Goal: Task Accomplishment & Management: Manage account settings

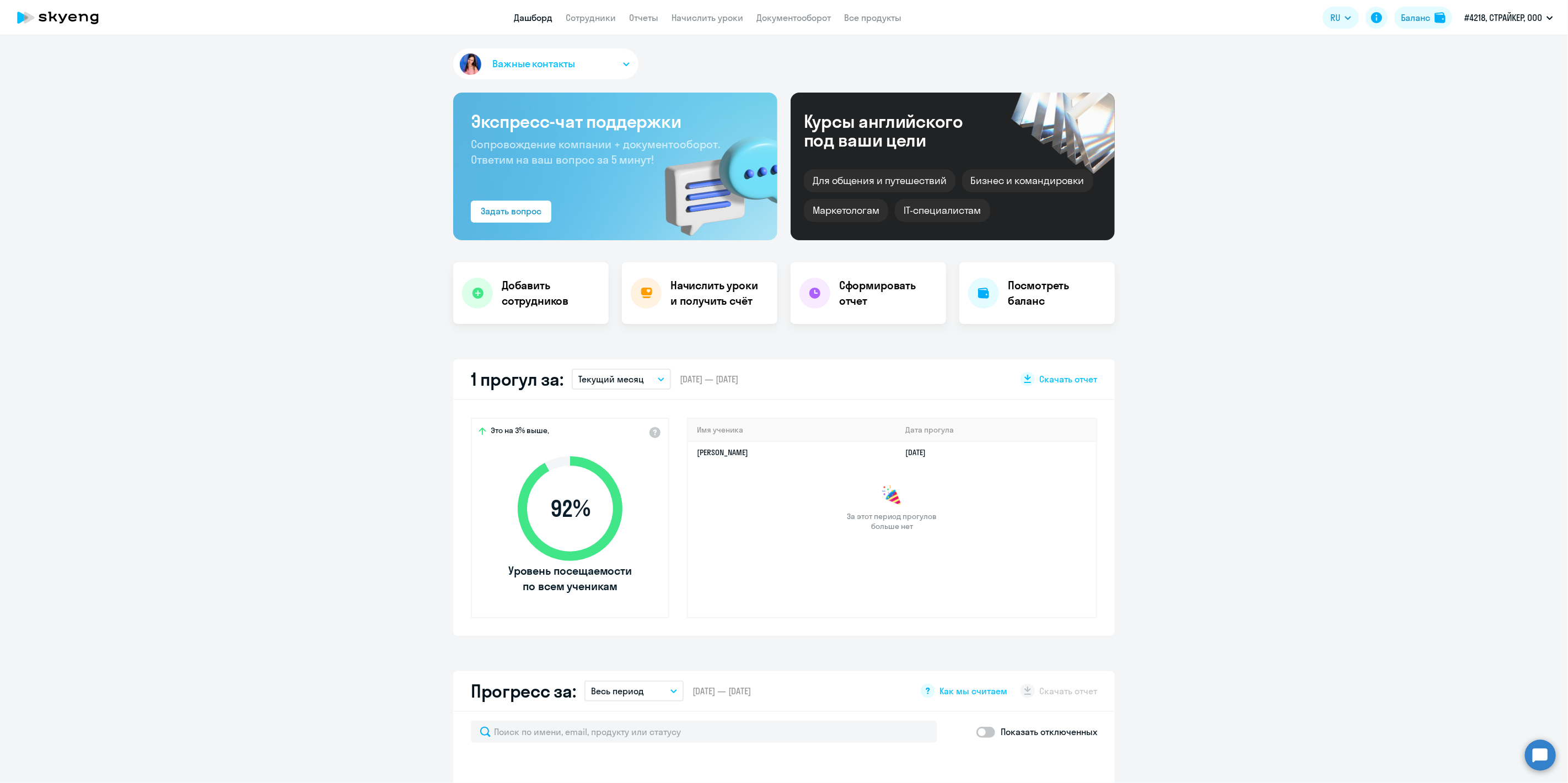
select select "30"
click at [596, 19] on link "Сотрудники" at bounding box center [591, 18] width 50 height 11
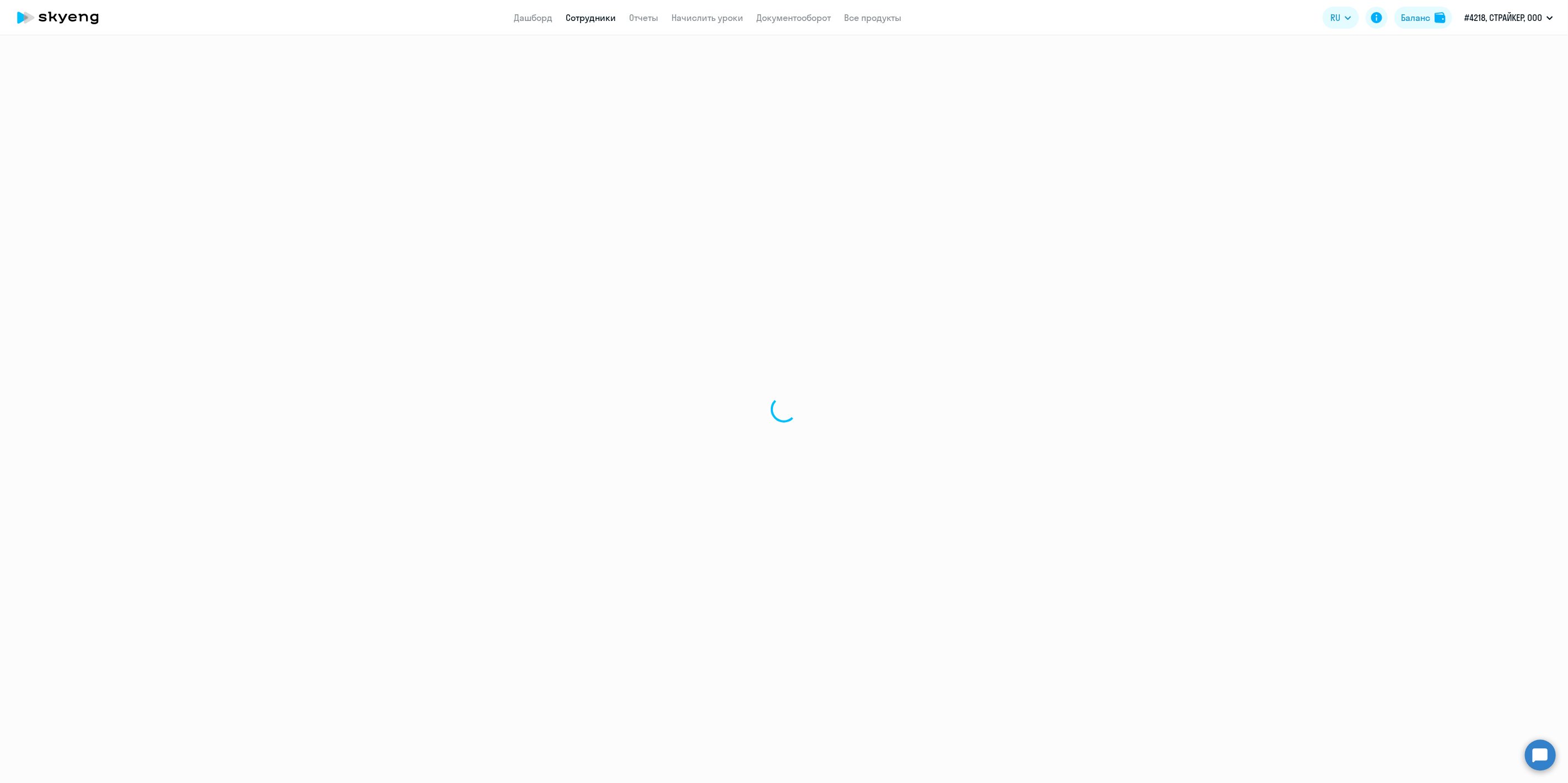
select select "30"
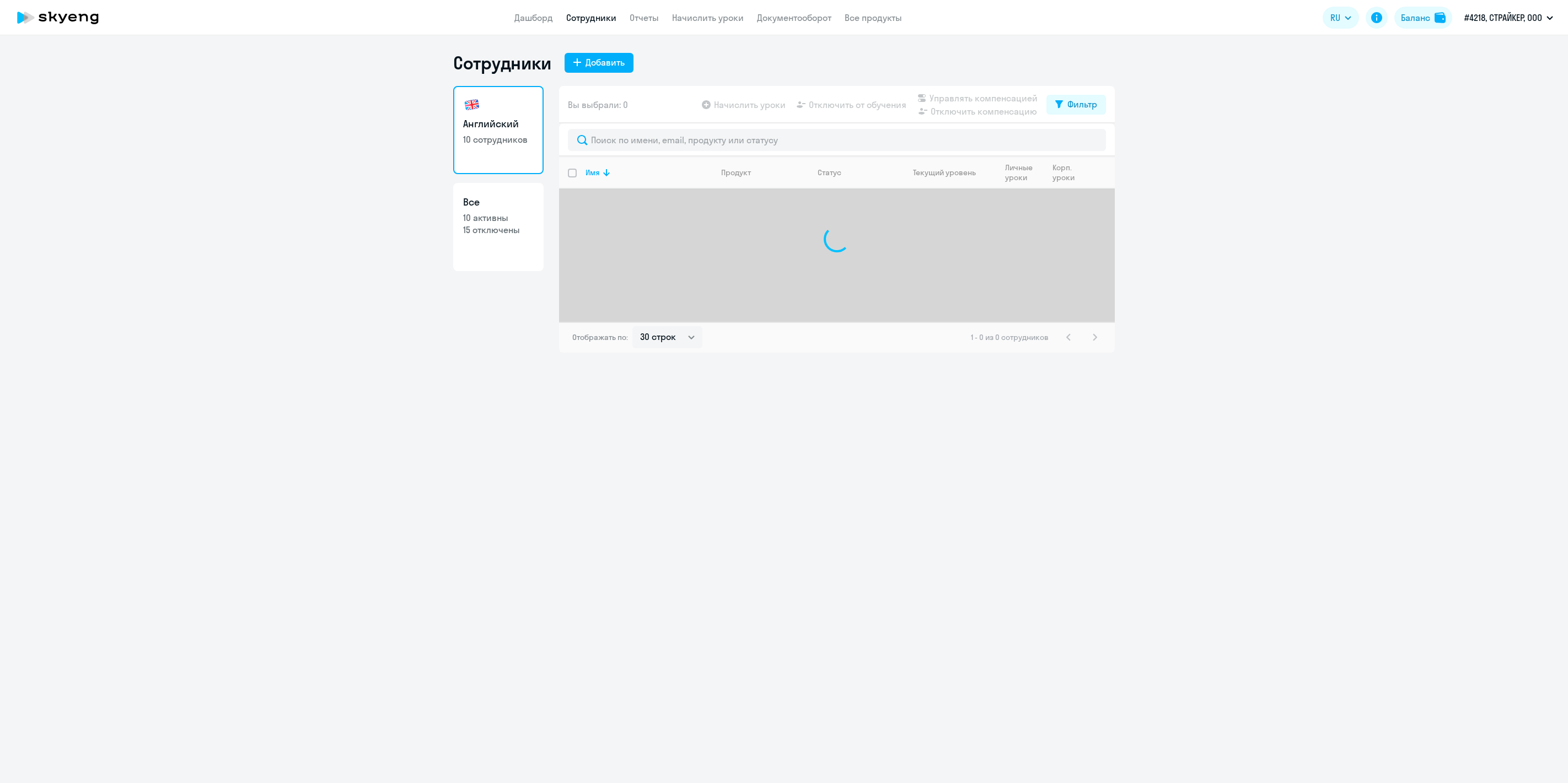
select select "30"
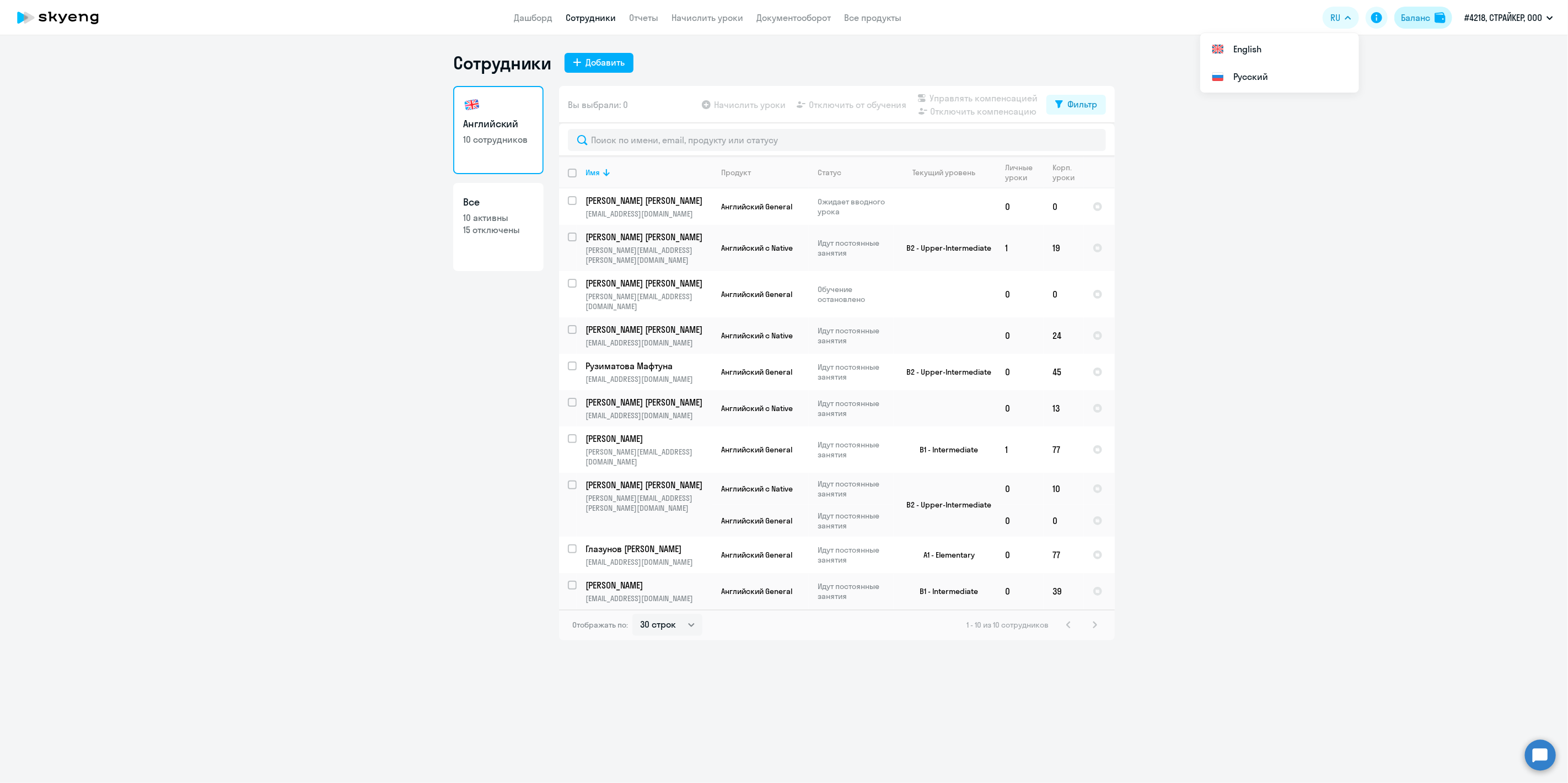
click at [1419, 14] on div "Баланс" at bounding box center [1415, 18] width 29 height 13
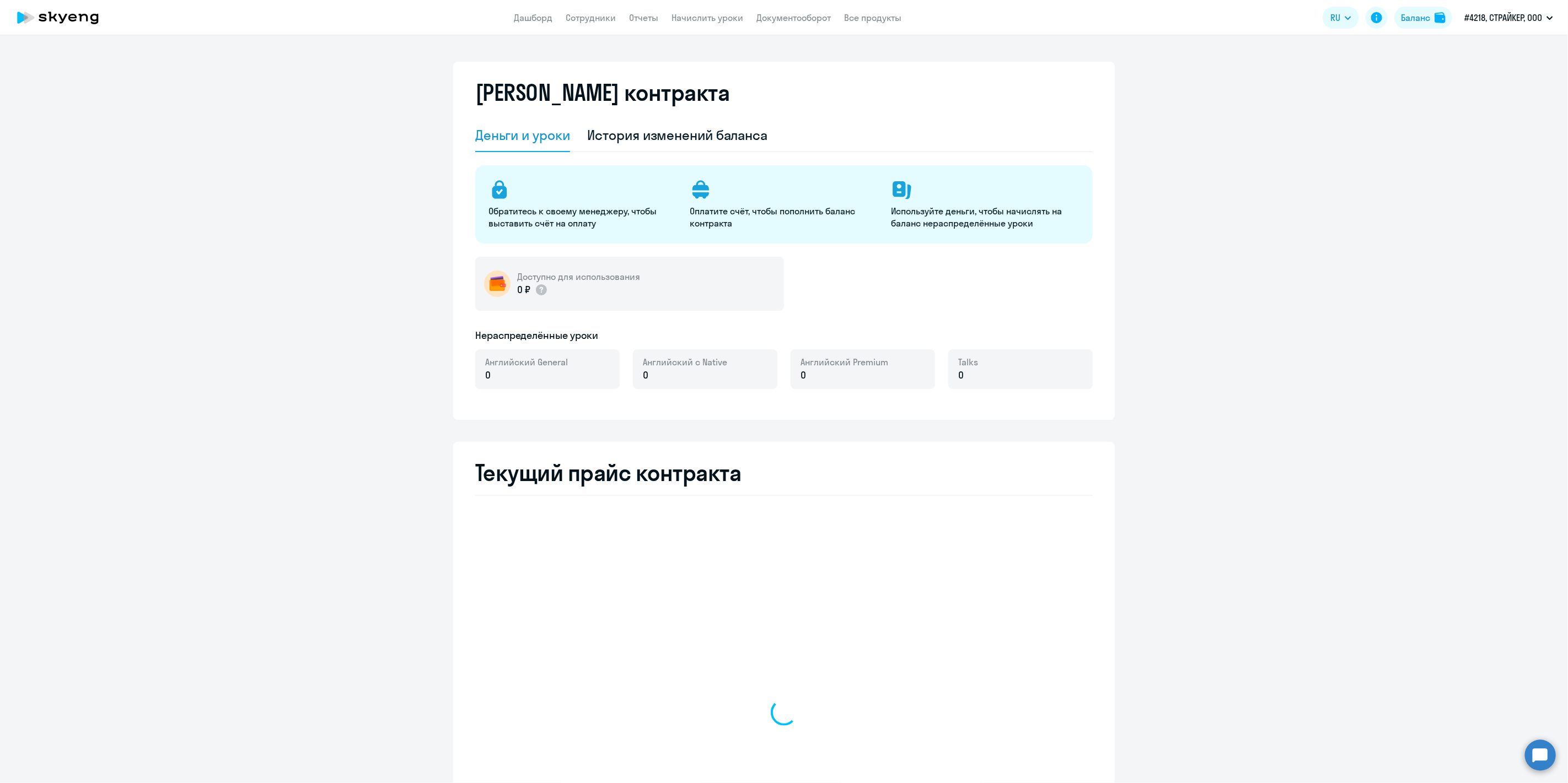
select select "english_adult_not_native_speaker"
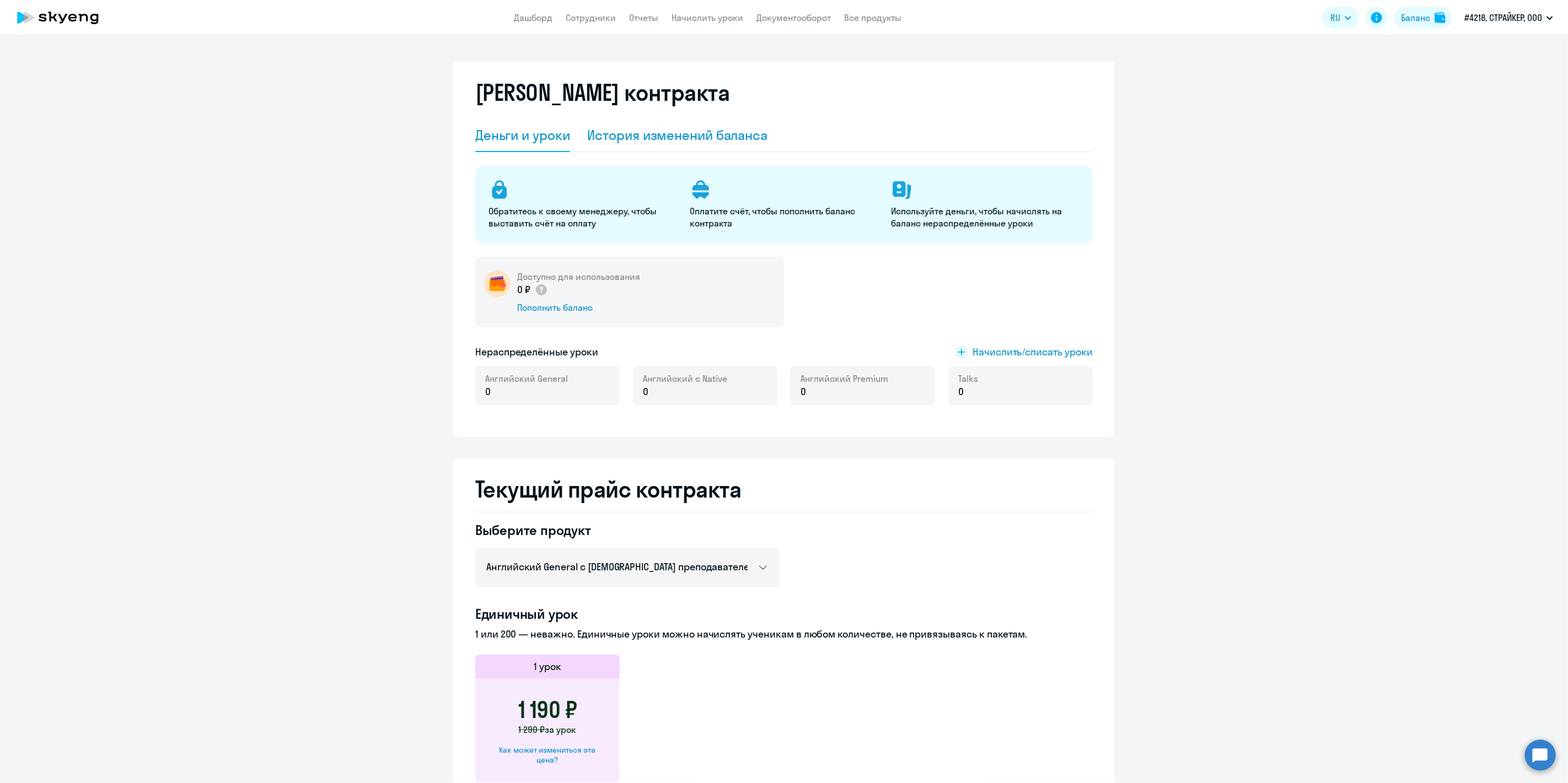
click at [645, 136] on div "История изменений баланса" at bounding box center [678, 135] width 180 height 18
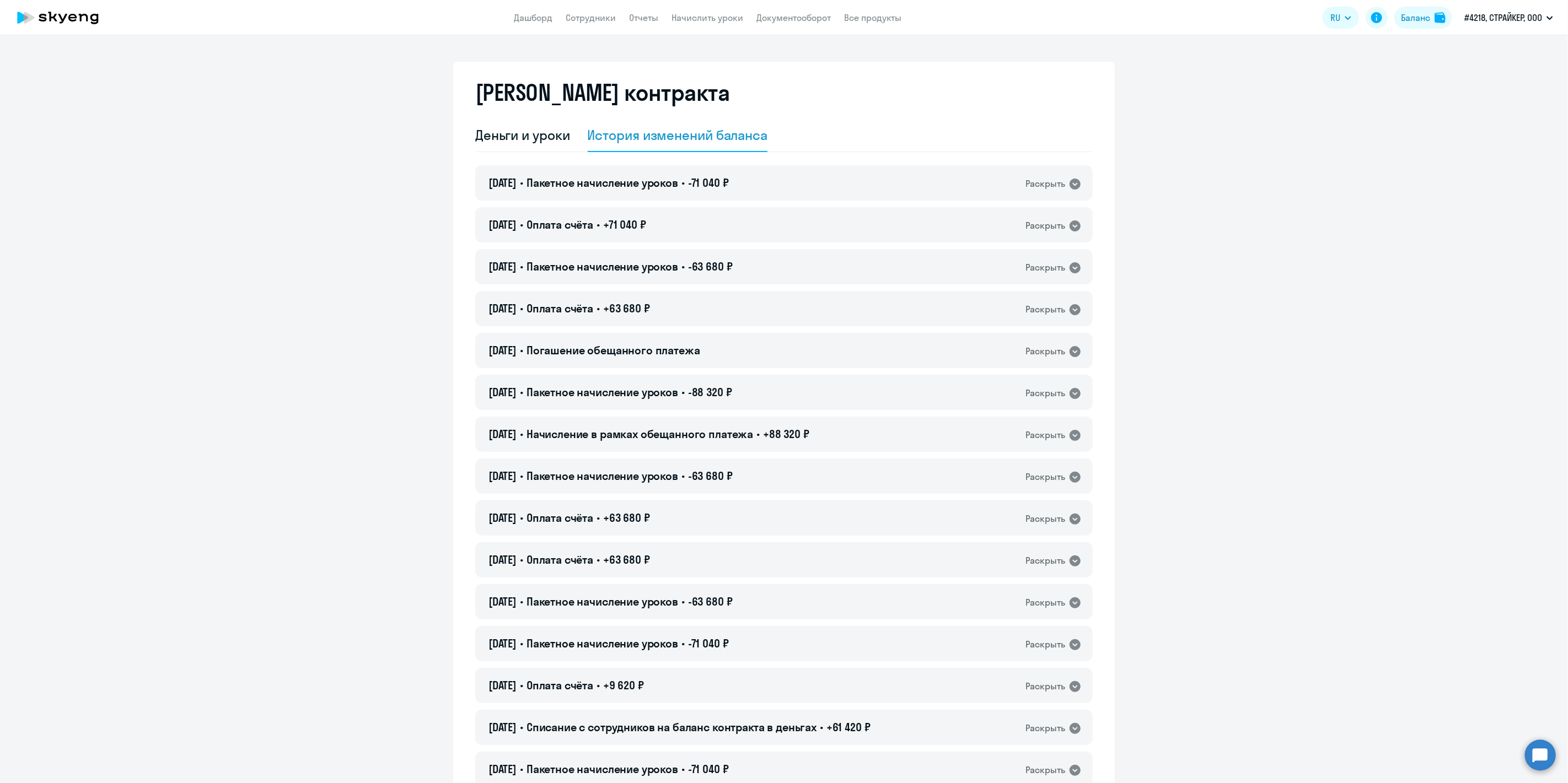
click at [605, 23] on app-menu-item-link "Сотрудники" at bounding box center [591, 18] width 50 height 14
click at [605, 19] on link "Сотрудники" at bounding box center [591, 18] width 50 height 11
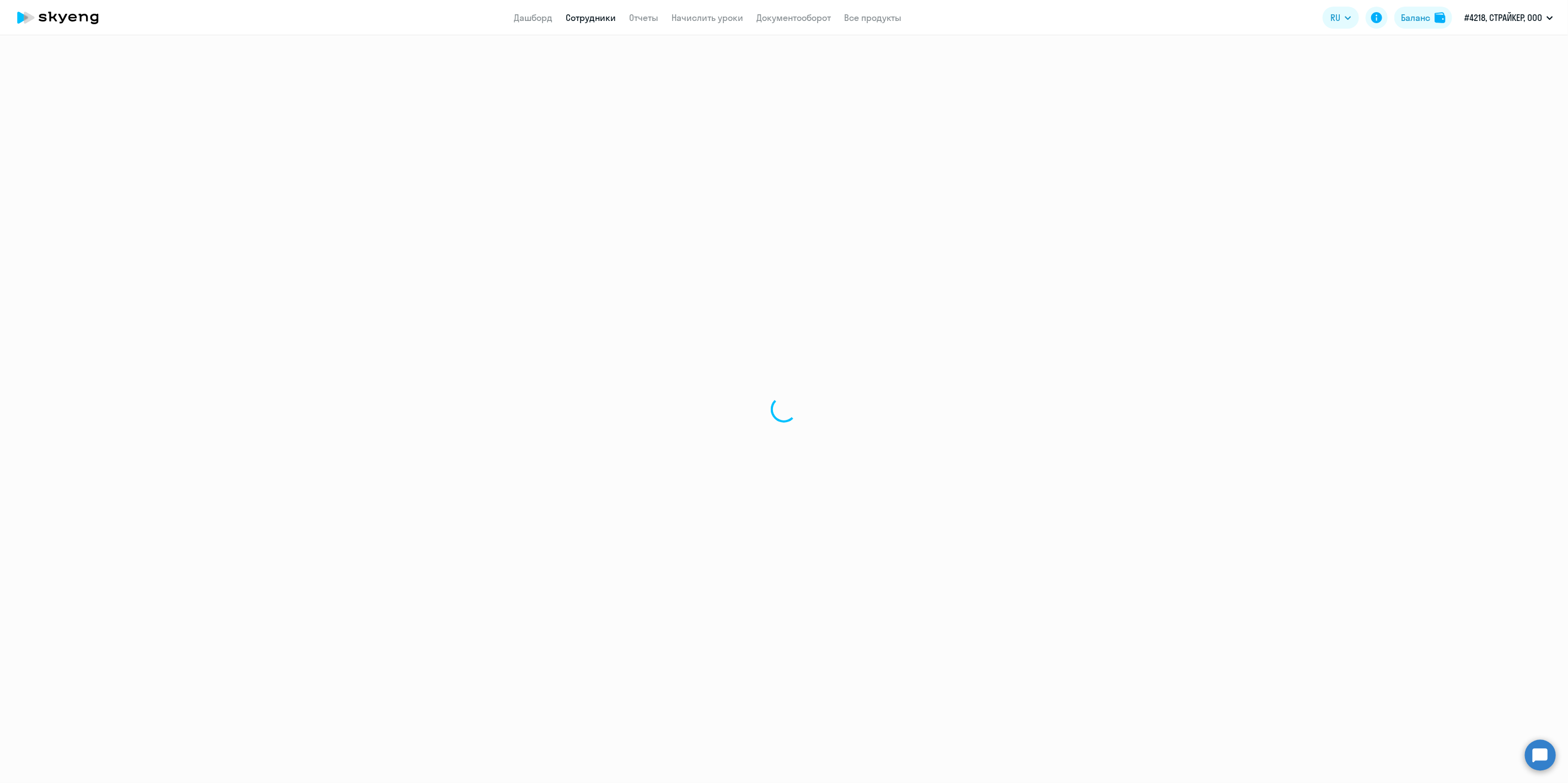
select select "30"
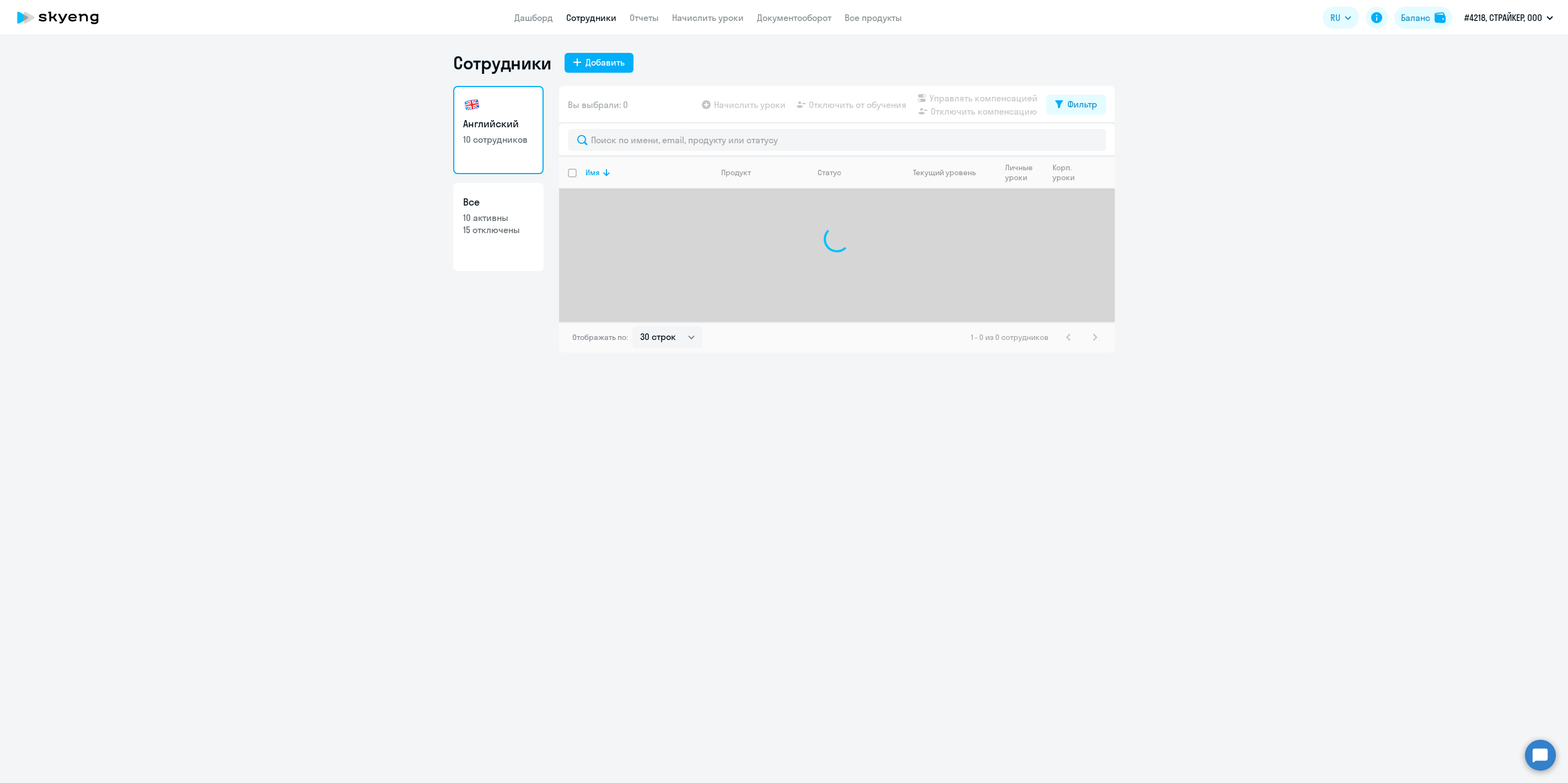
select select "30"
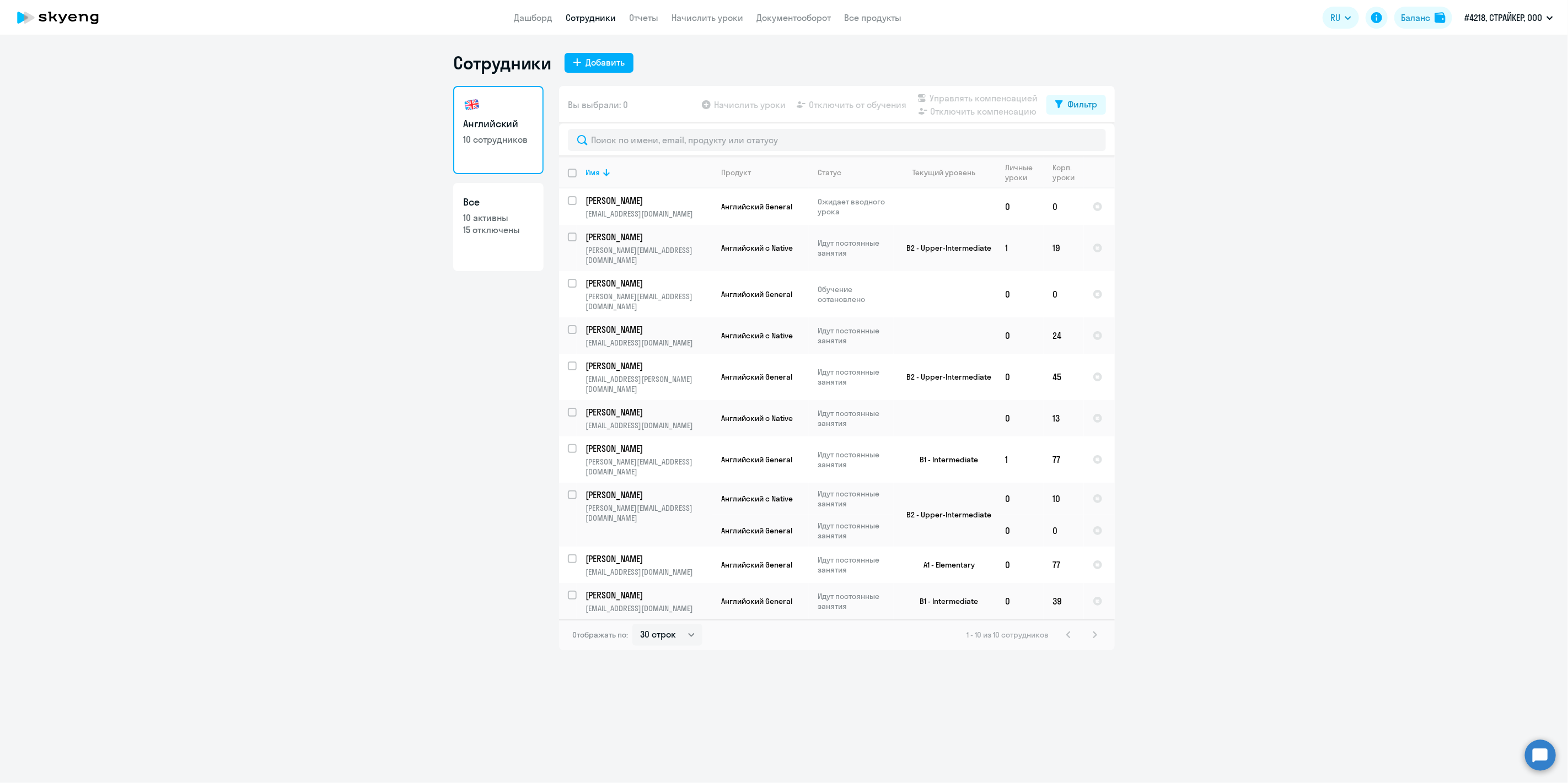
click at [1092, 628] on div "1 - 10 из 10 сотрудников" at bounding box center [1034, 635] width 135 height 13
click at [963, 207] on td at bounding box center [945, 207] width 103 height 36
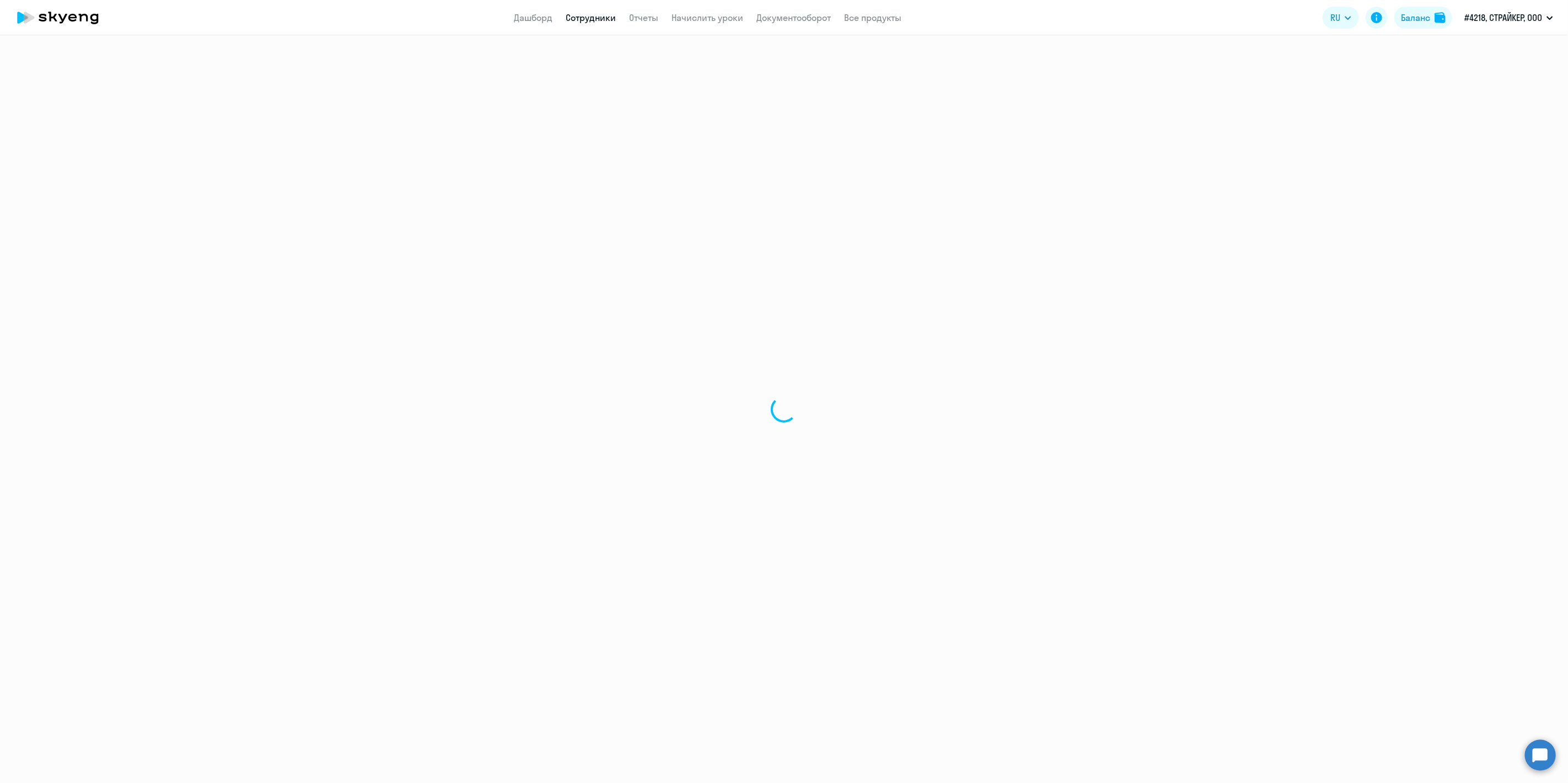
select select "english"
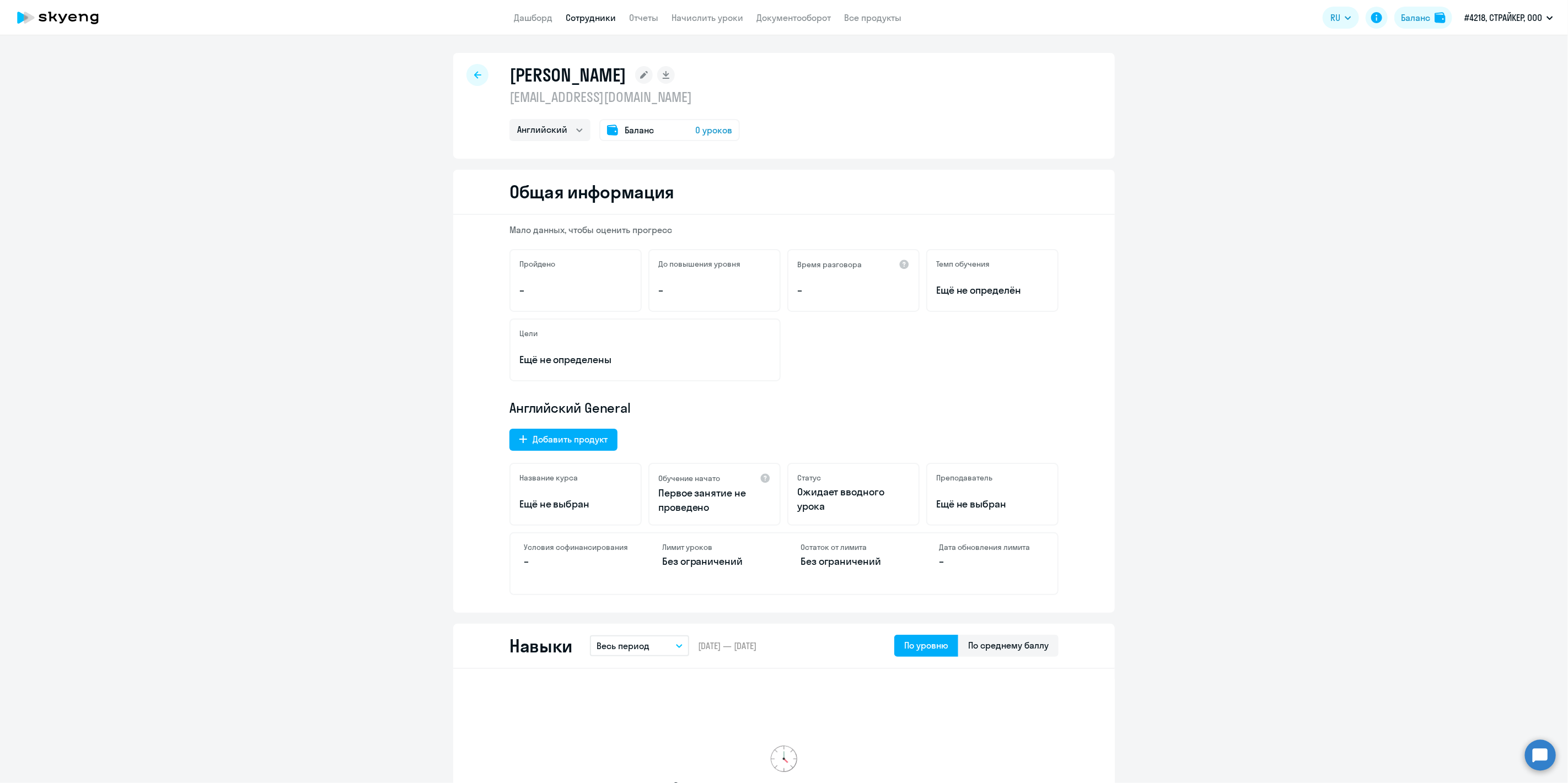
click at [707, 131] on span "0 уроков" at bounding box center [713, 130] width 37 height 13
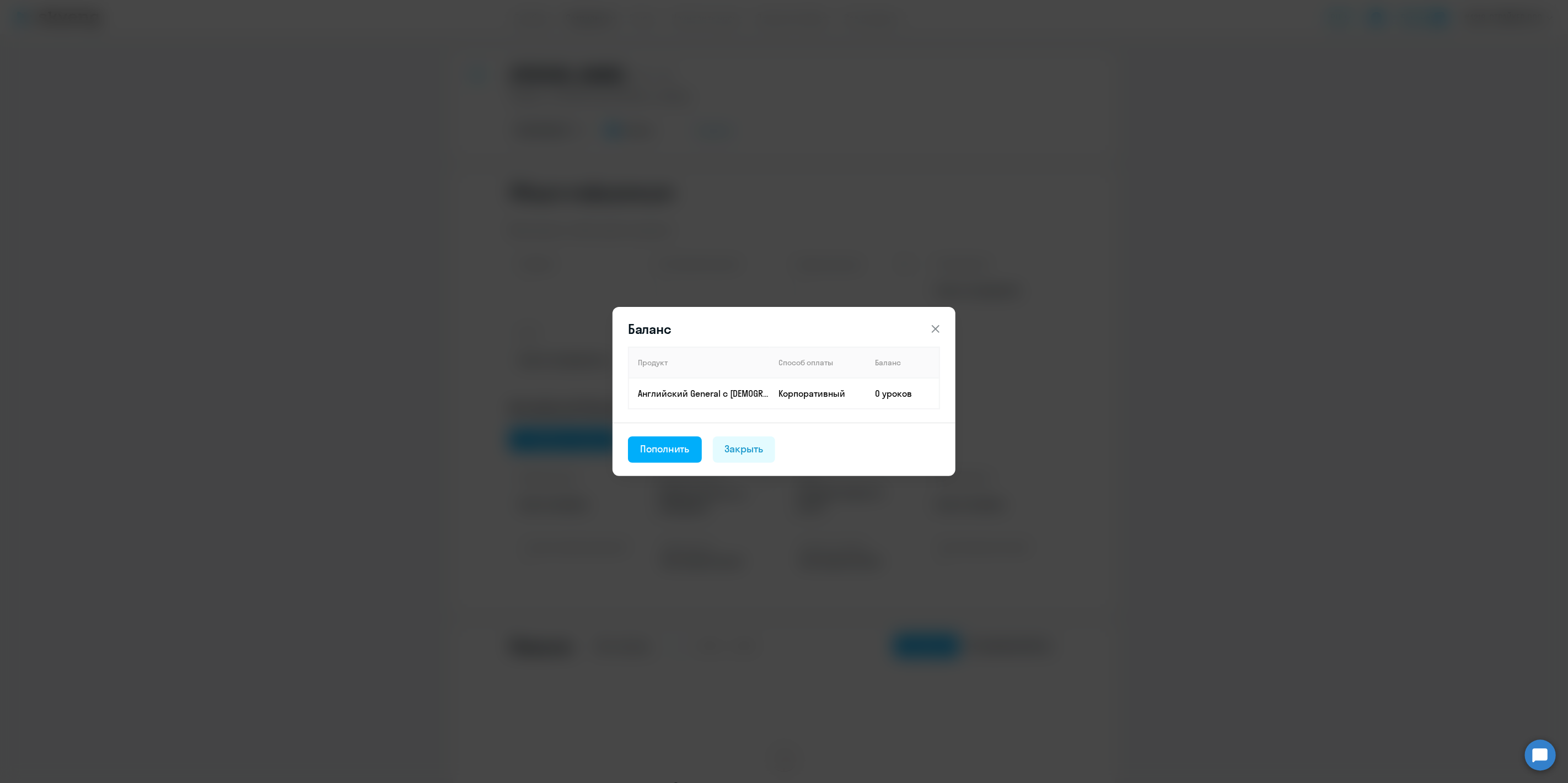
drag, startPoint x: 731, startPoint y: 448, endPoint x: 840, endPoint y: 376, distance: 130.6
click at [732, 448] on div "Закрыть" at bounding box center [744, 449] width 39 height 14
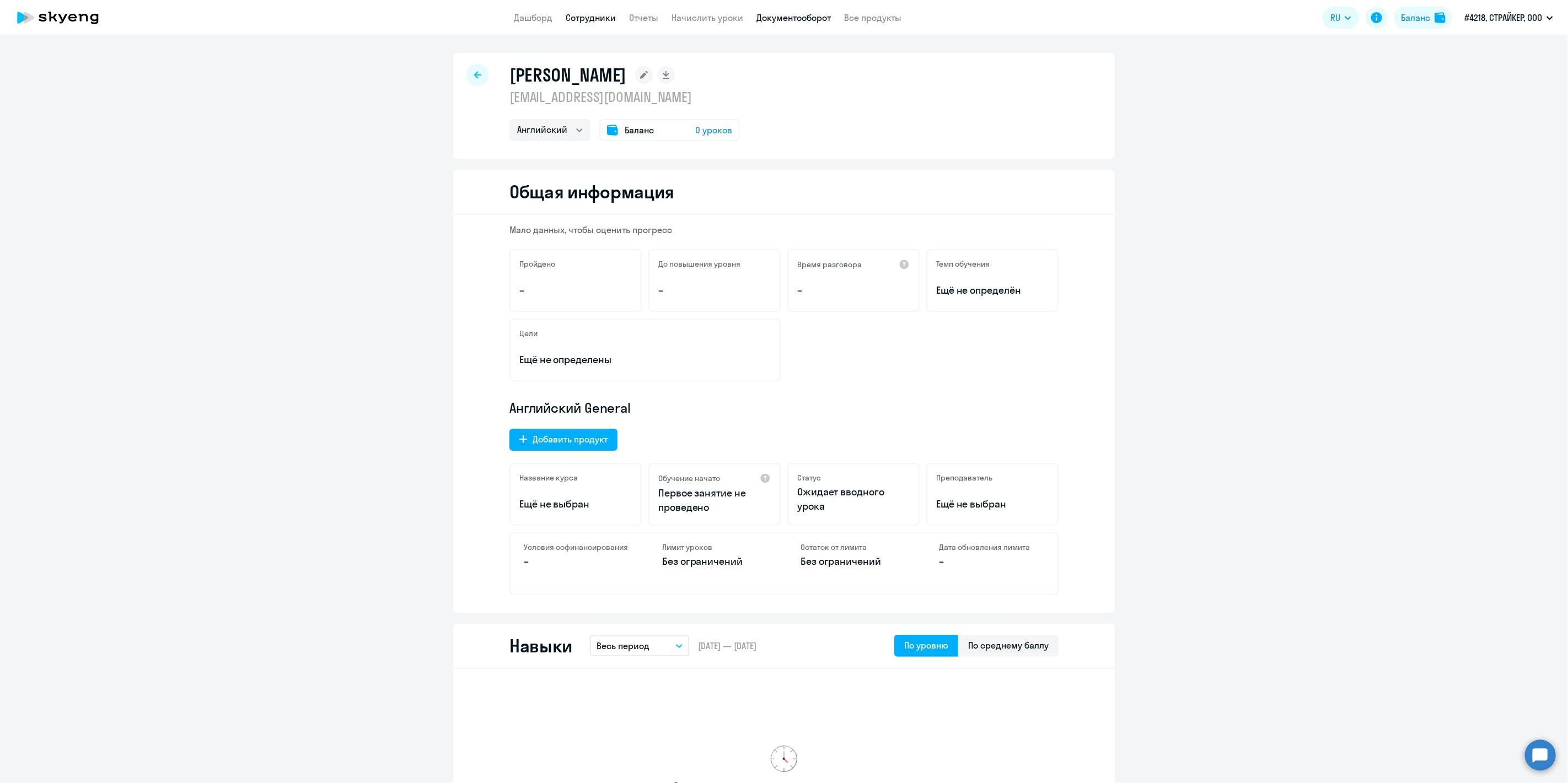
click at [772, 18] on link "Документооборот" at bounding box center [794, 18] width 74 height 11
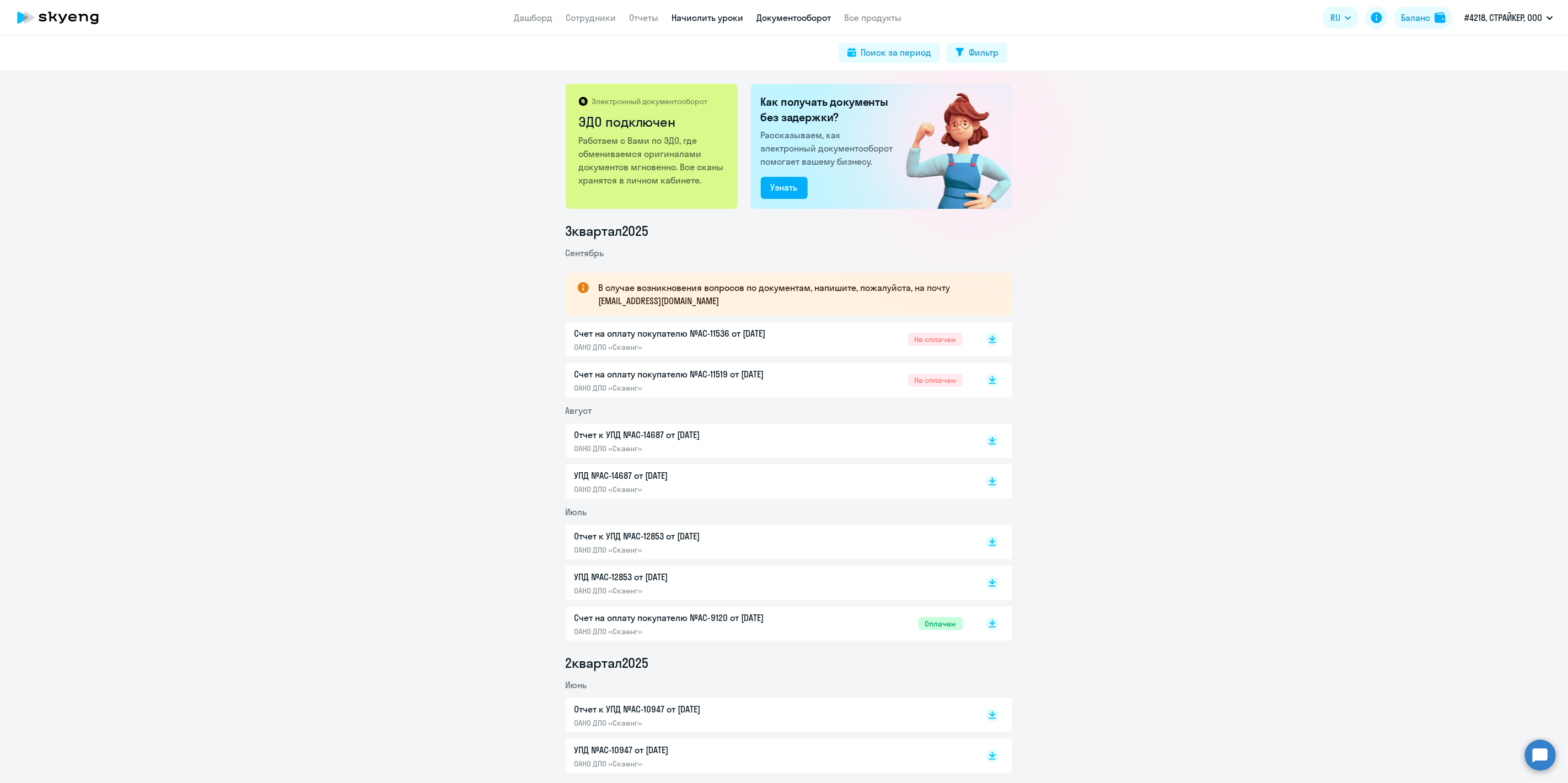
click at [689, 22] on link "Начислить уроки" at bounding box center [708, 18] width 72 height 11
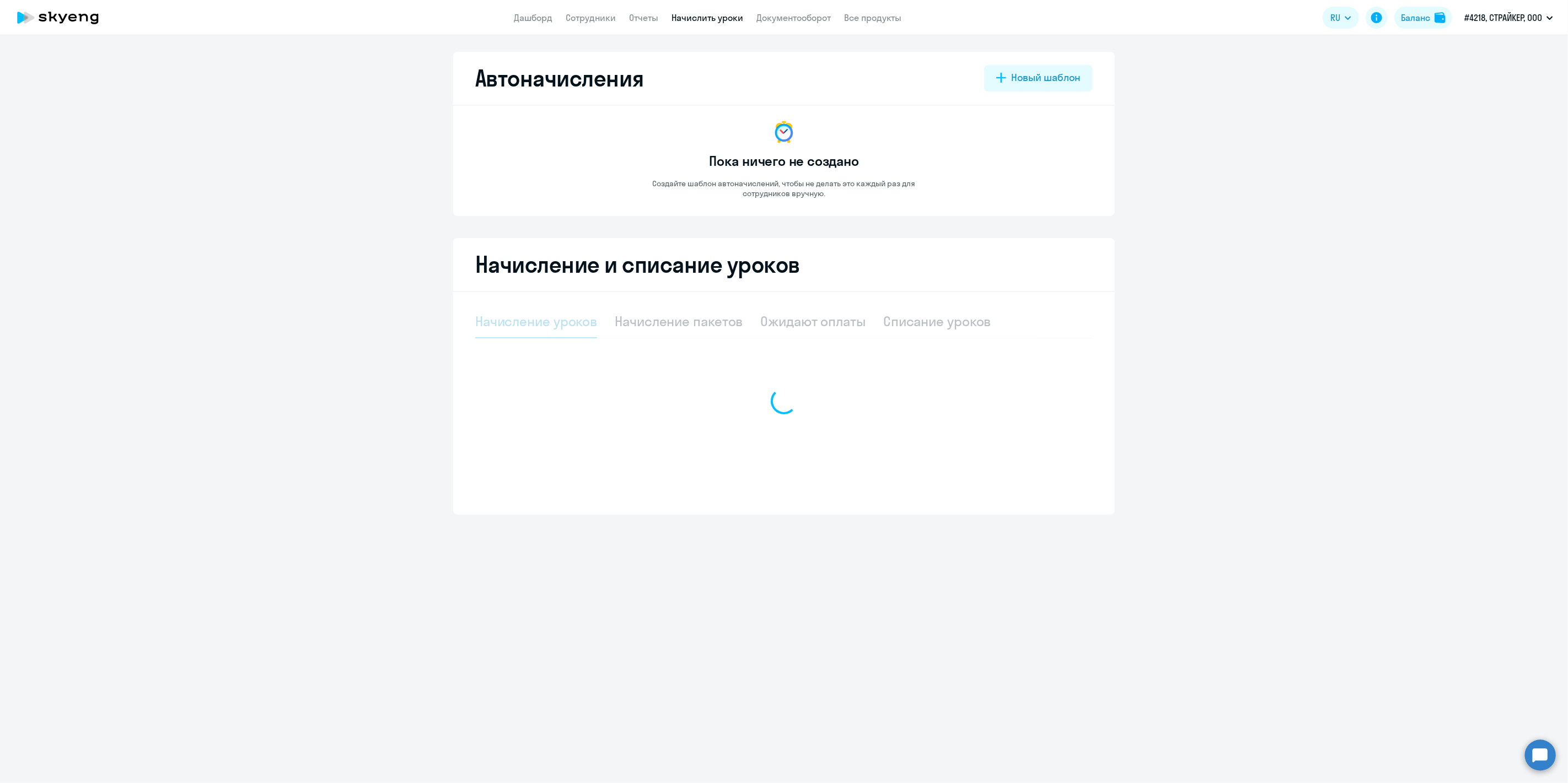
select select "10"
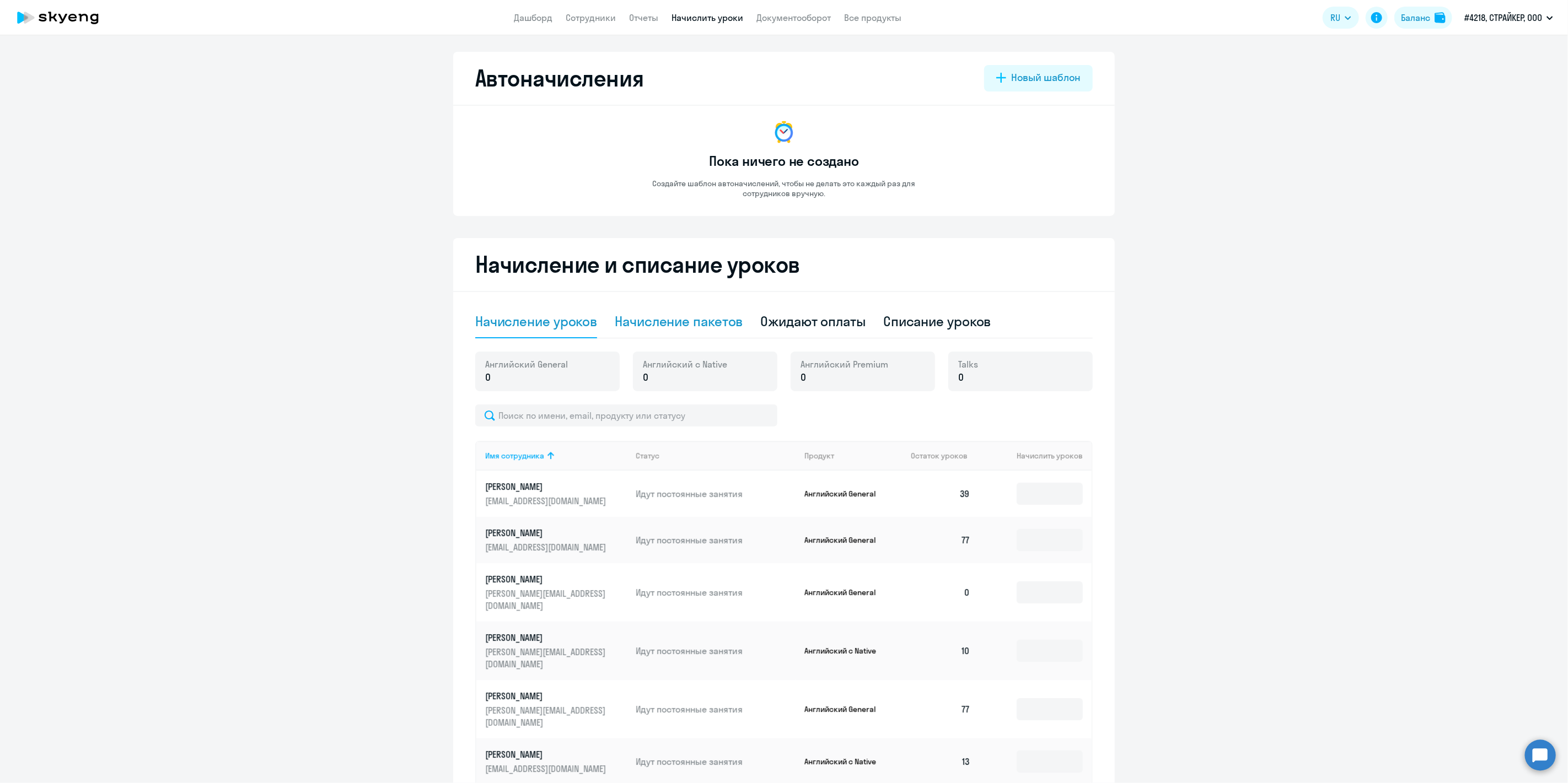
click at [700, 322] on div "Начисление пакетов" at bounding box center [679, 321] width 128 height 18
select select "10"
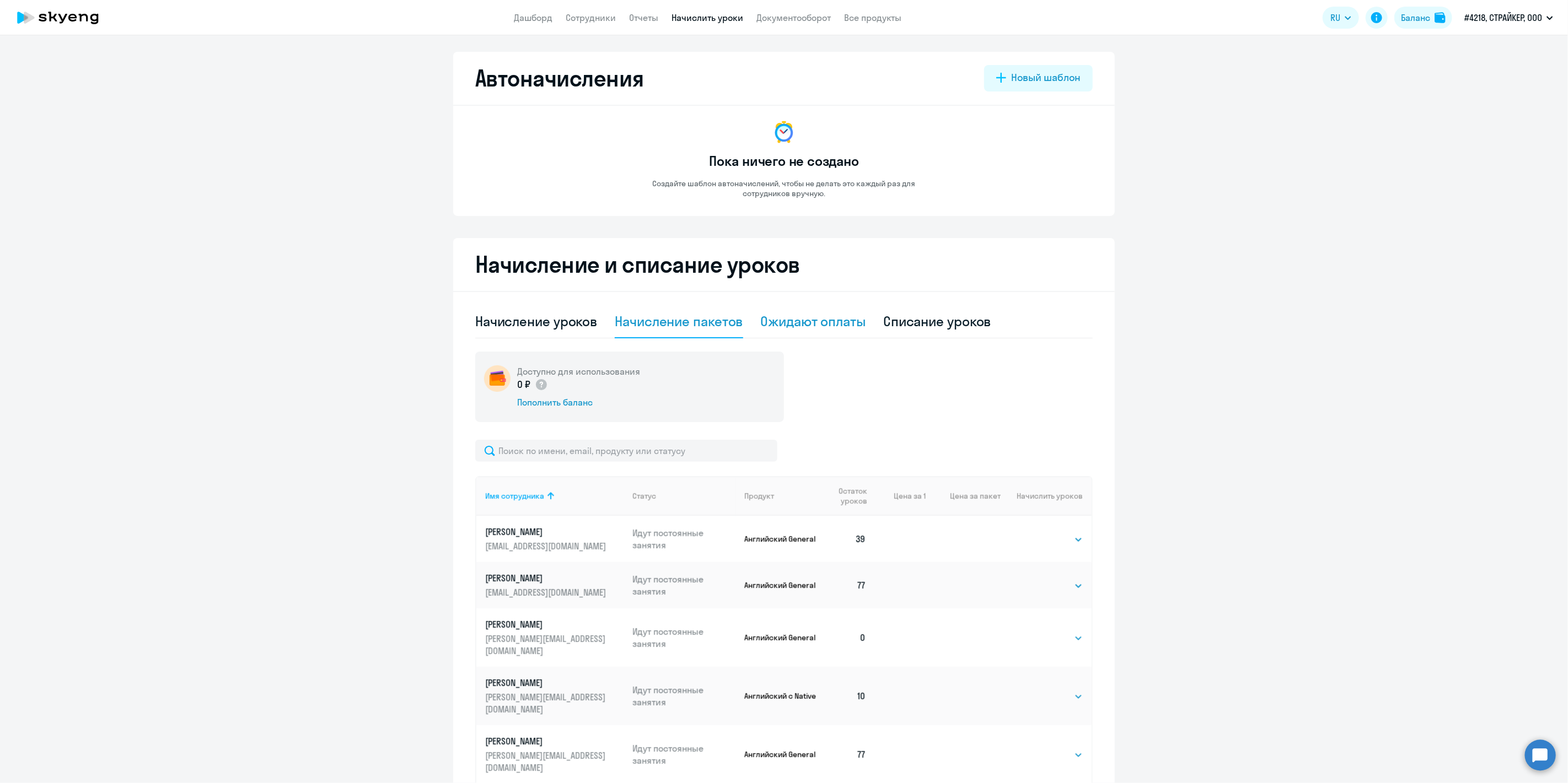
click at [801, 318] on div "Ожидают оплаты" at bounding box center [813, 321] width 105 height 18
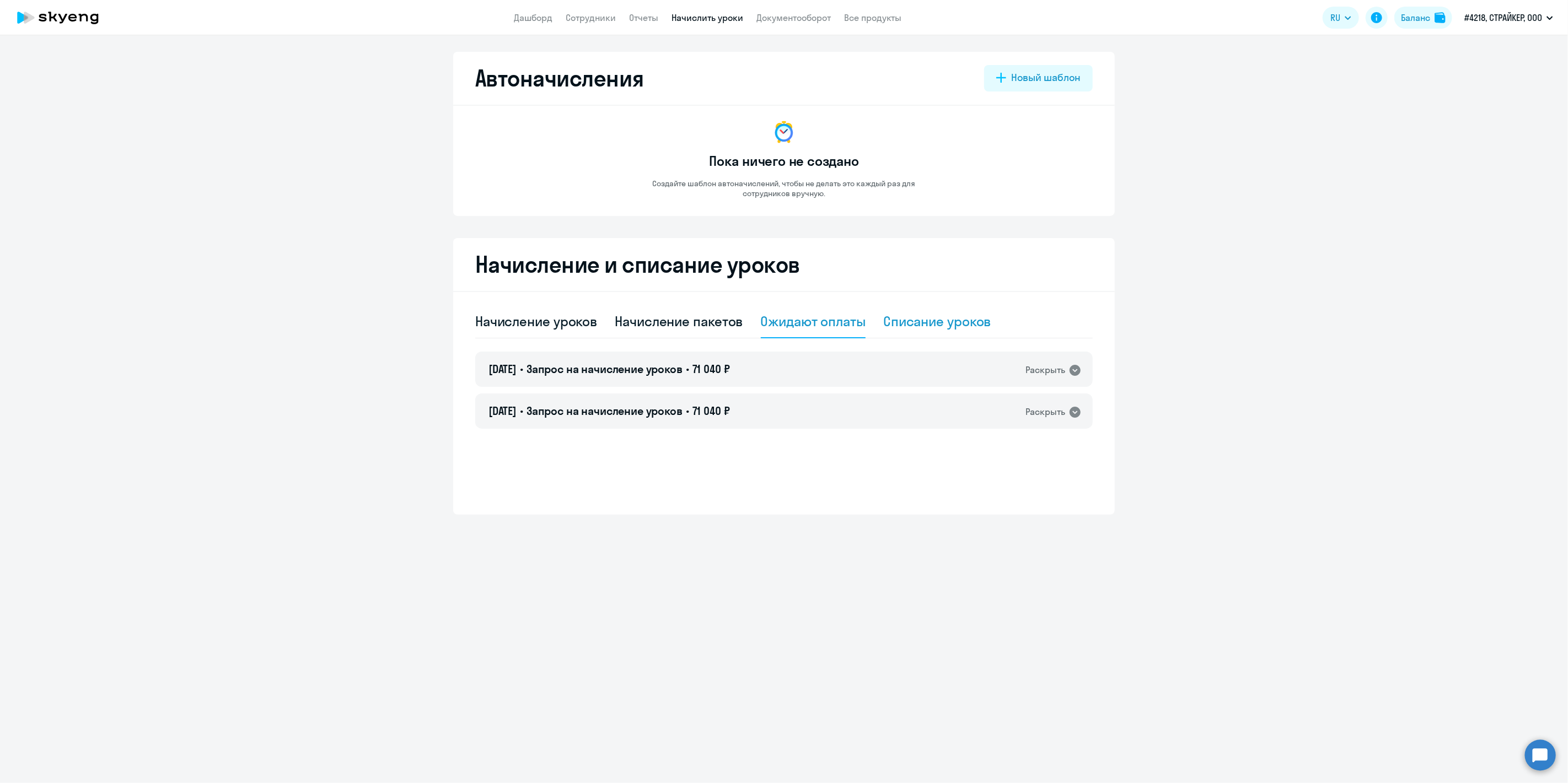
click at [934, 318] on div "Списание уроков" at bounding box center [938, 321] width 108 height 18
select select "10"
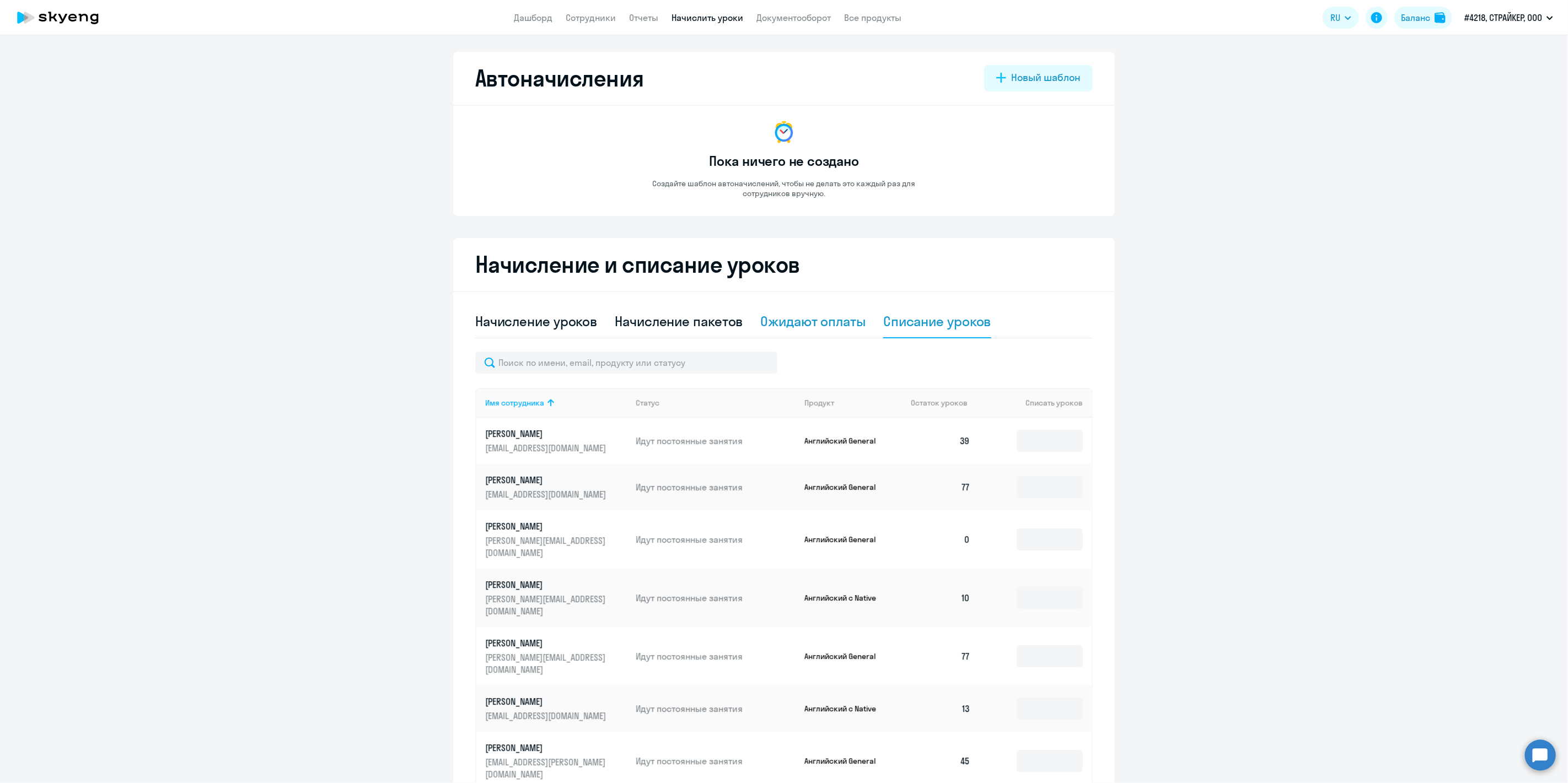
click at [776, 312] on div "Ожидают оплаты" at bounding box center [813, 321] width 105 height 18
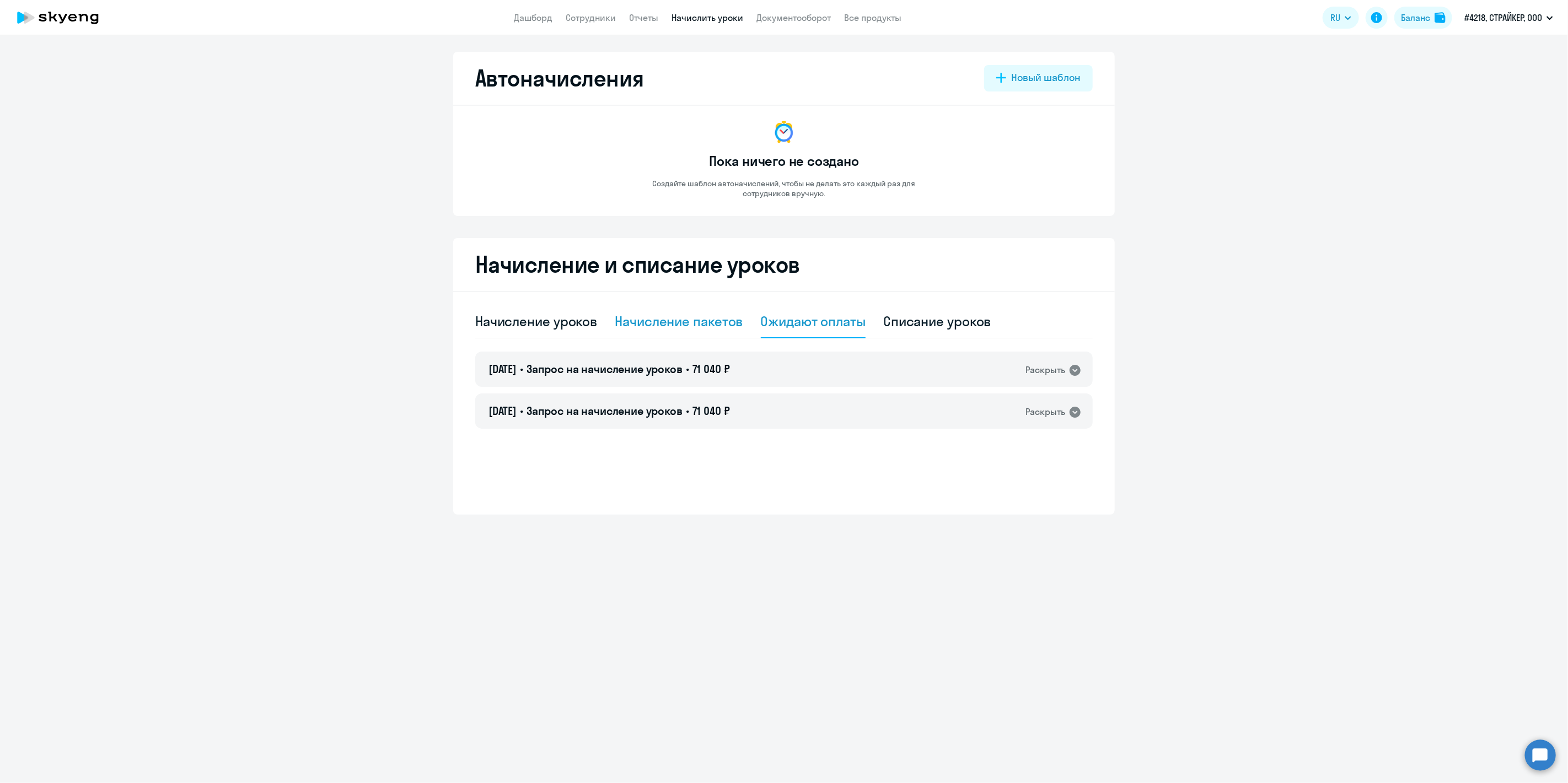
click at [663, 316] on div "Начисление пакетов" at bounding box center [679, 321] width 128 height 18
select select "10"
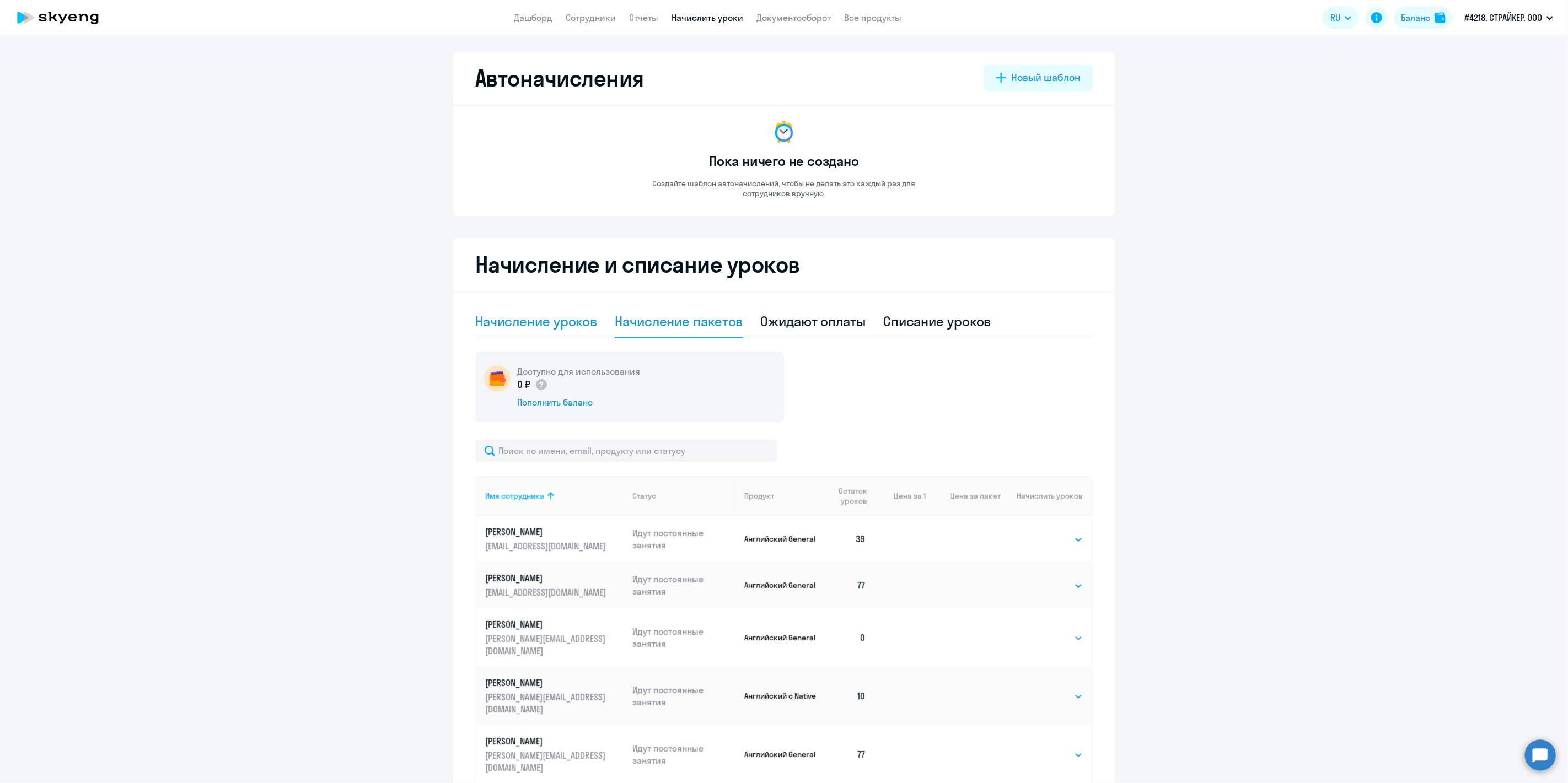
click at [554, 316] on div "Начисление уроков" at bounding box center [536, 321] width 121 height 18
select select "10"
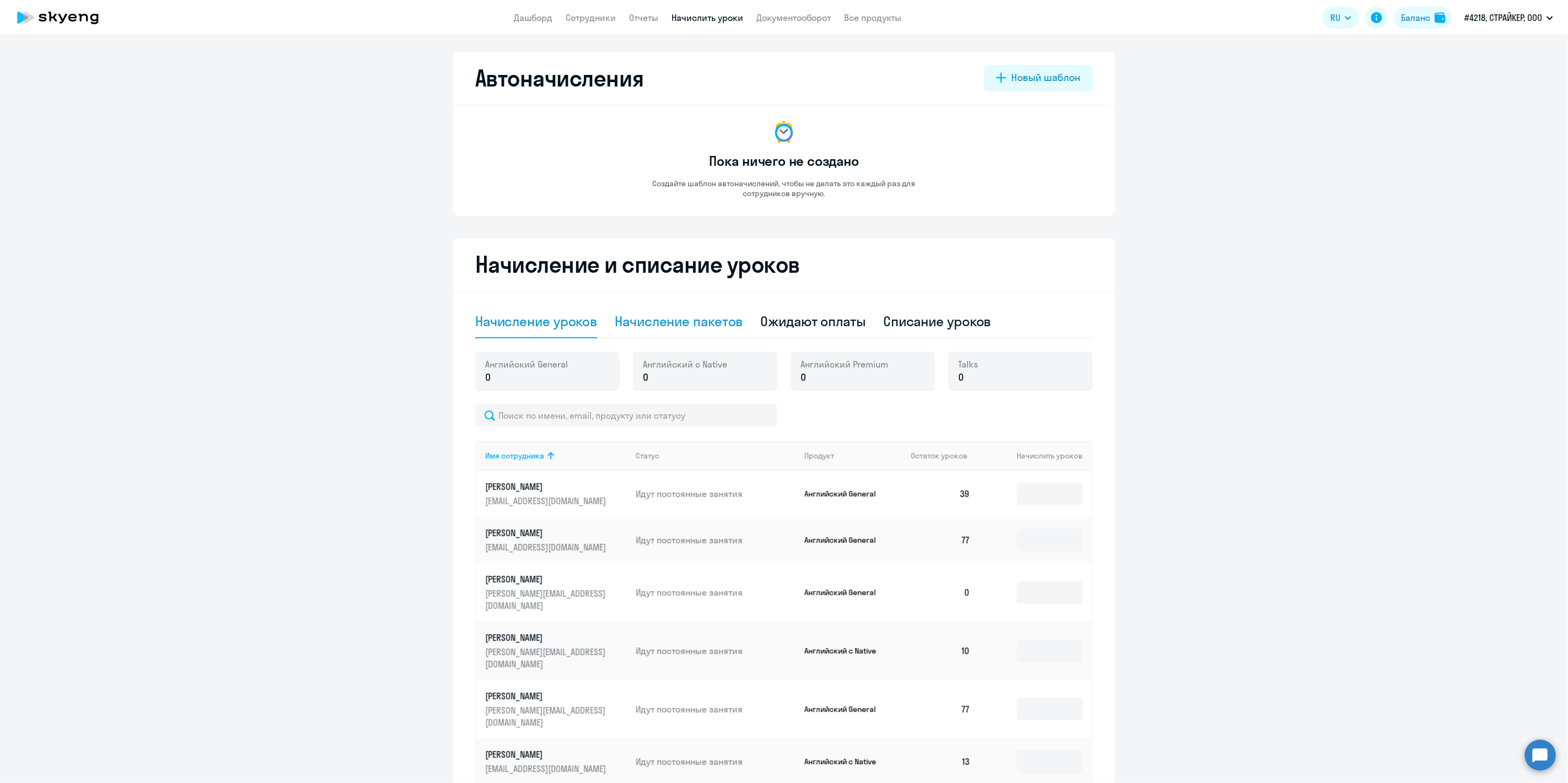
click at [714, 317] on div "Начисление пакетов" at bounding box center [679, 321] width 128 height 18
select select "10"
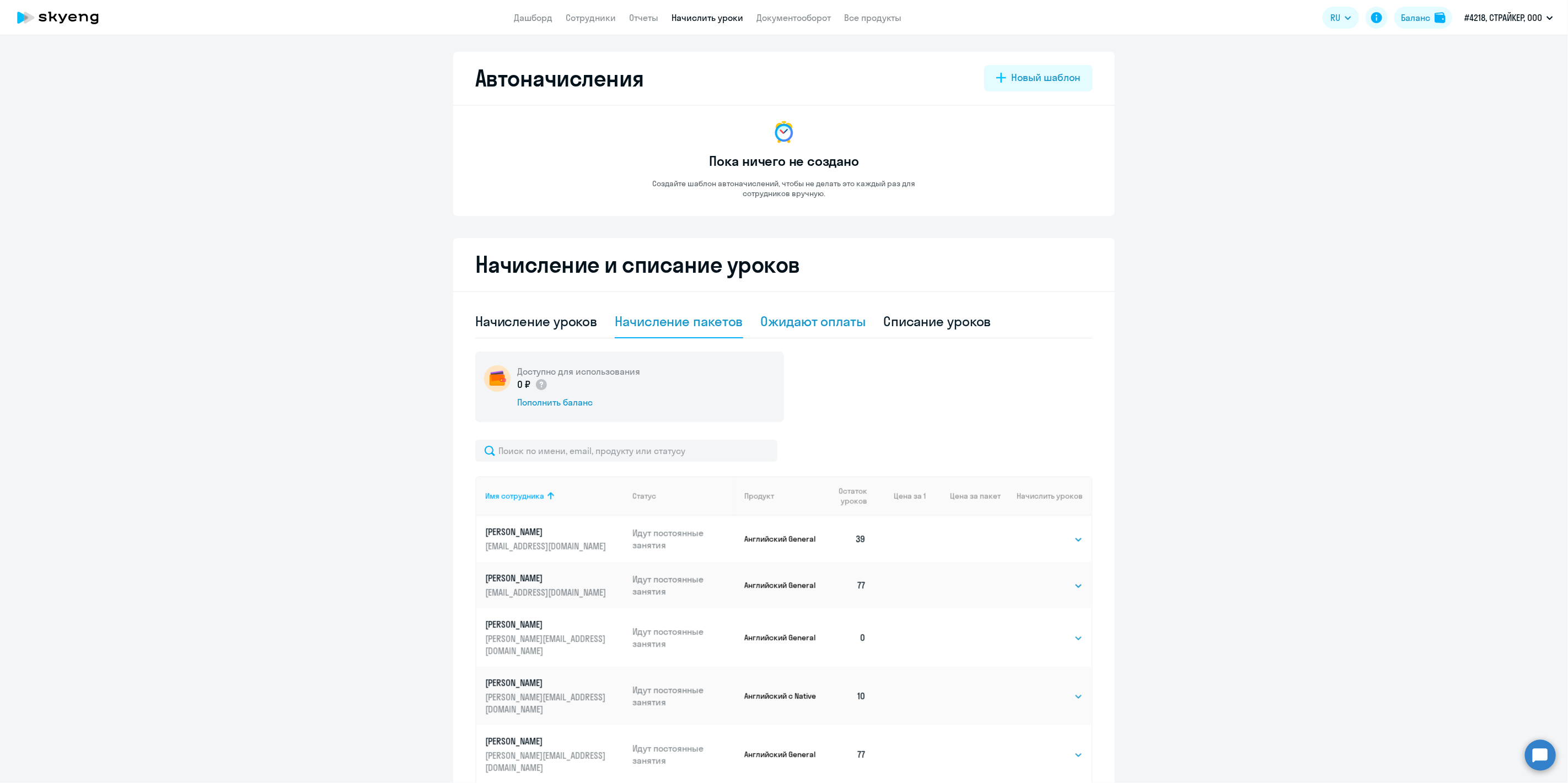
click at [811, 315] on div "Ожидают оплаты" at bounding box center [813, 321] width 105 height 18
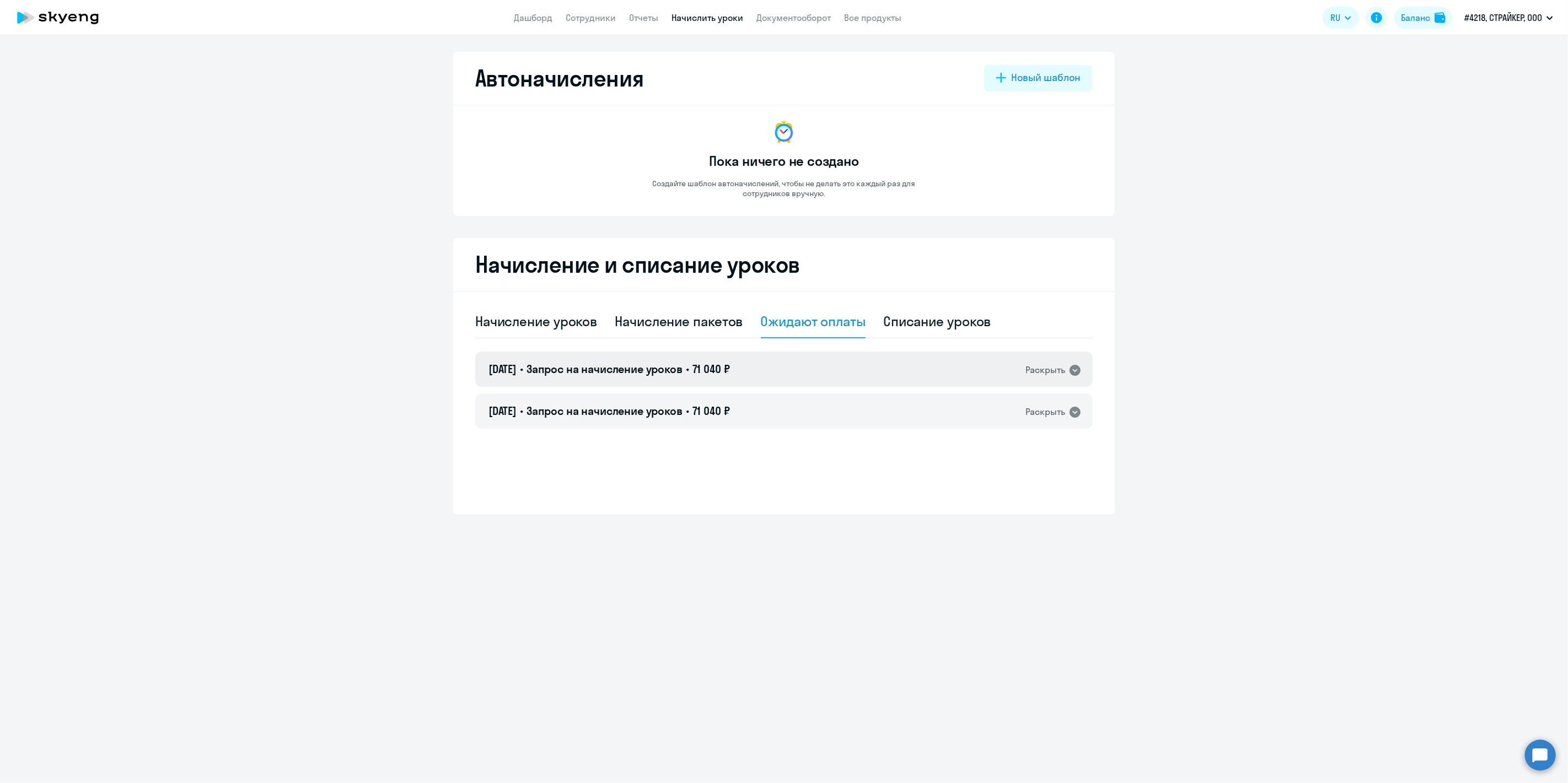
click at [1076, 370] on icon at bounding box center [1075, 370] width 13 height 13
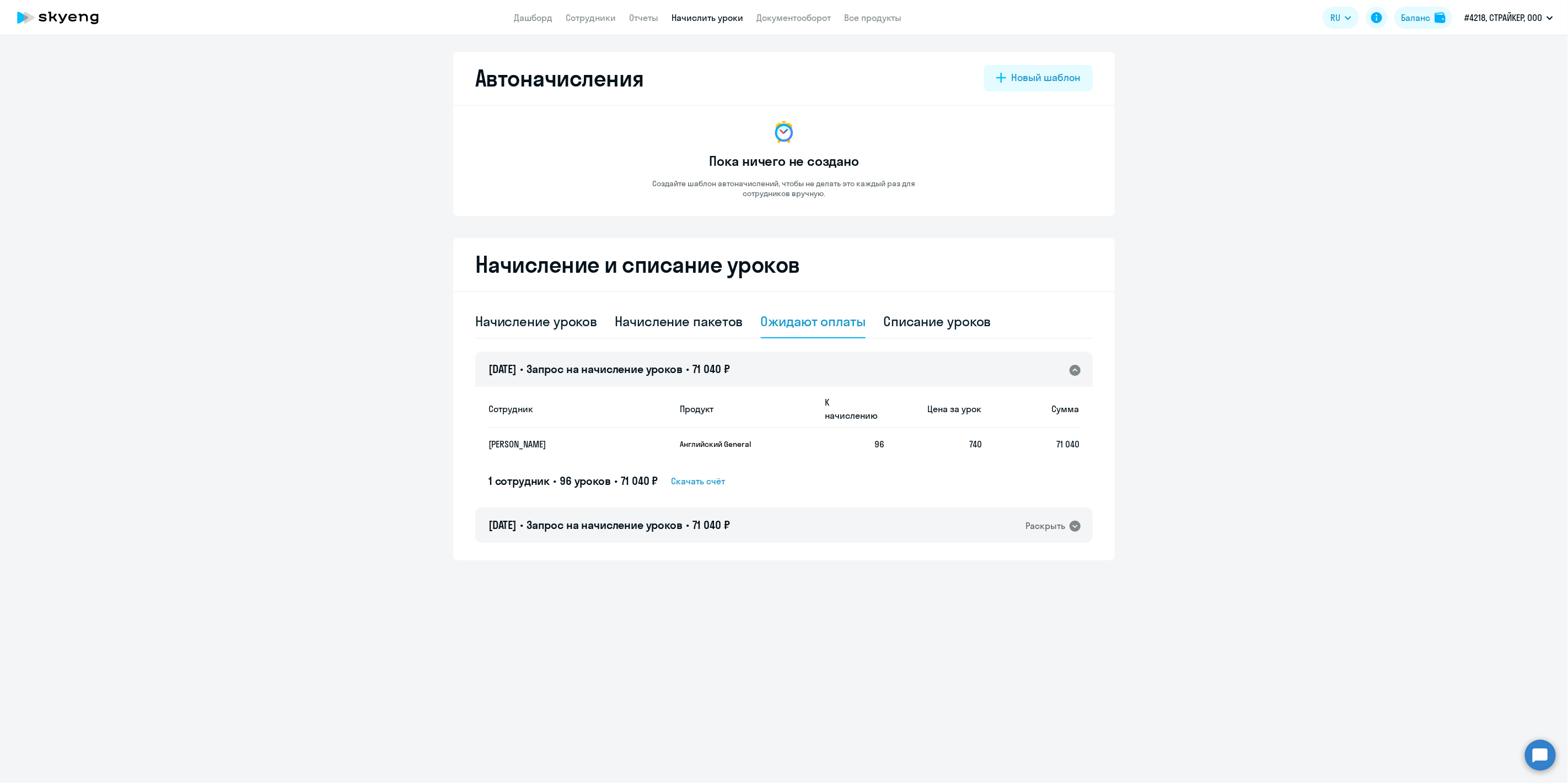
click at [1070, 367] on icon at bounding box center [1075, 370] width 13 height 13
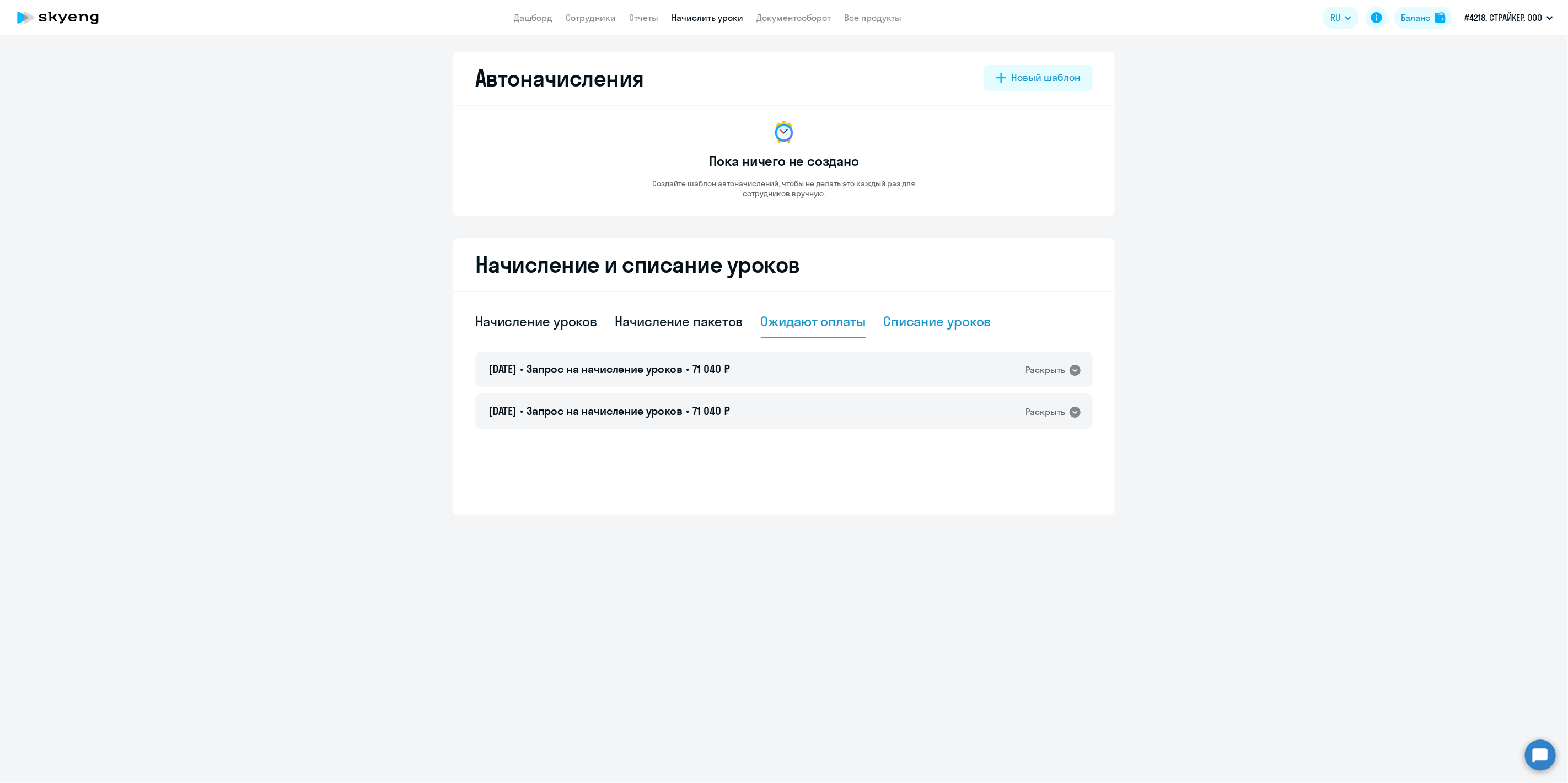
click at [912, 324] on div "Списание уроков" at bounding box center [938, 321] width 108 height 18
select select "10"
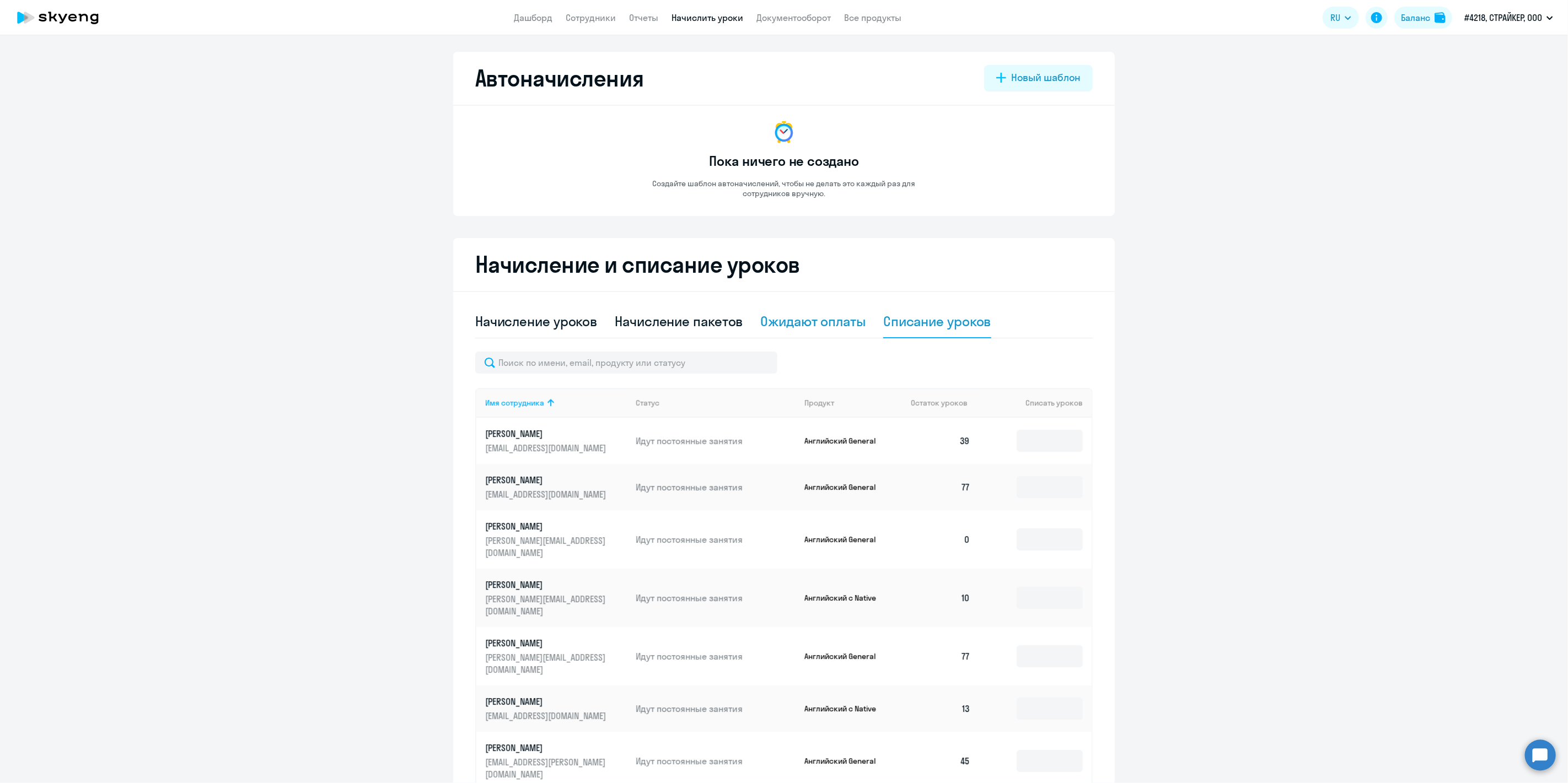
click at [809, 322] on div "Ожидают оплаты" at bounding box center [813, 321] width 105 height 18
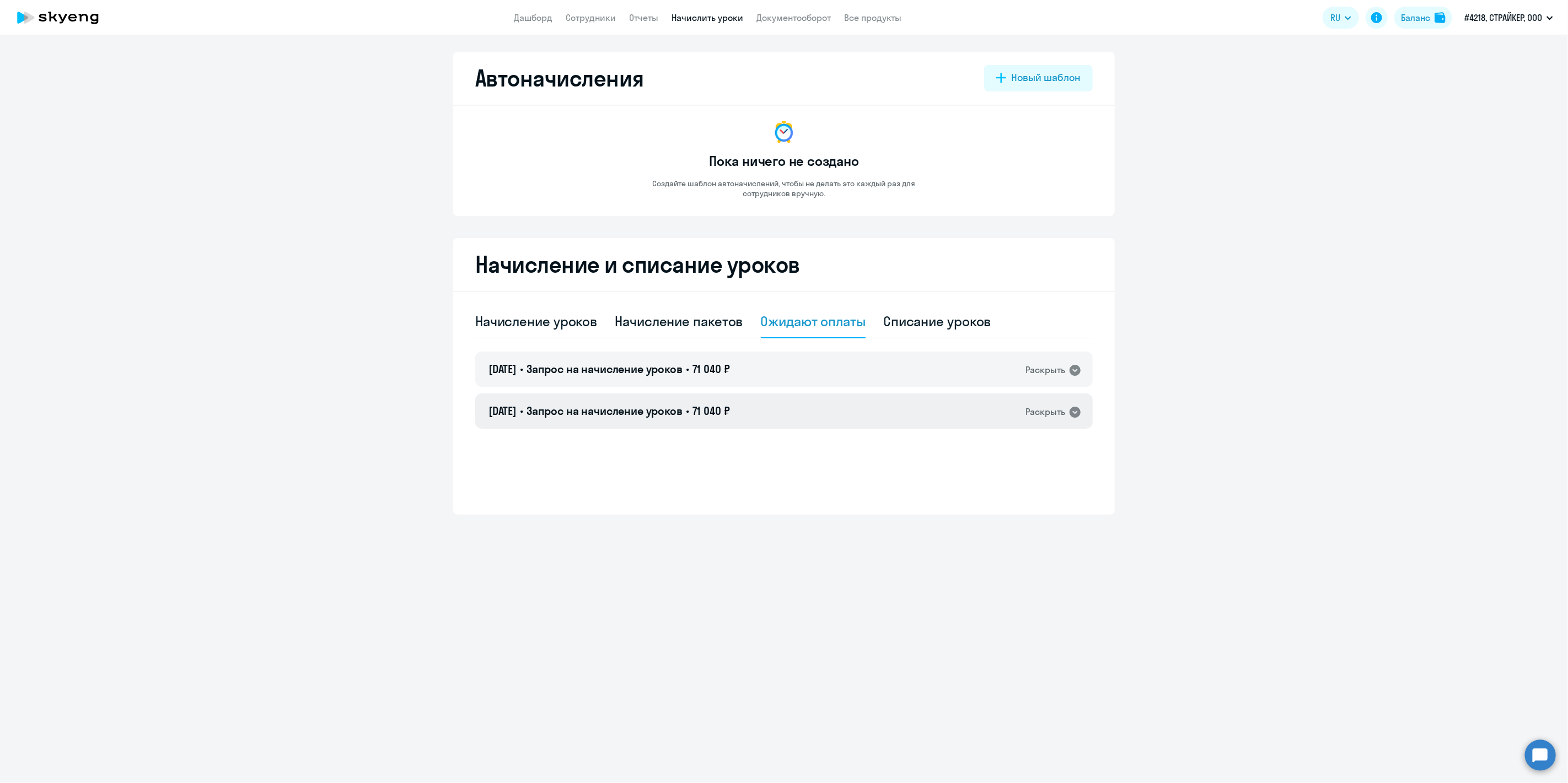
click at [1078, 415] on icon at bounding box center [1075, 413] width 11 height 11
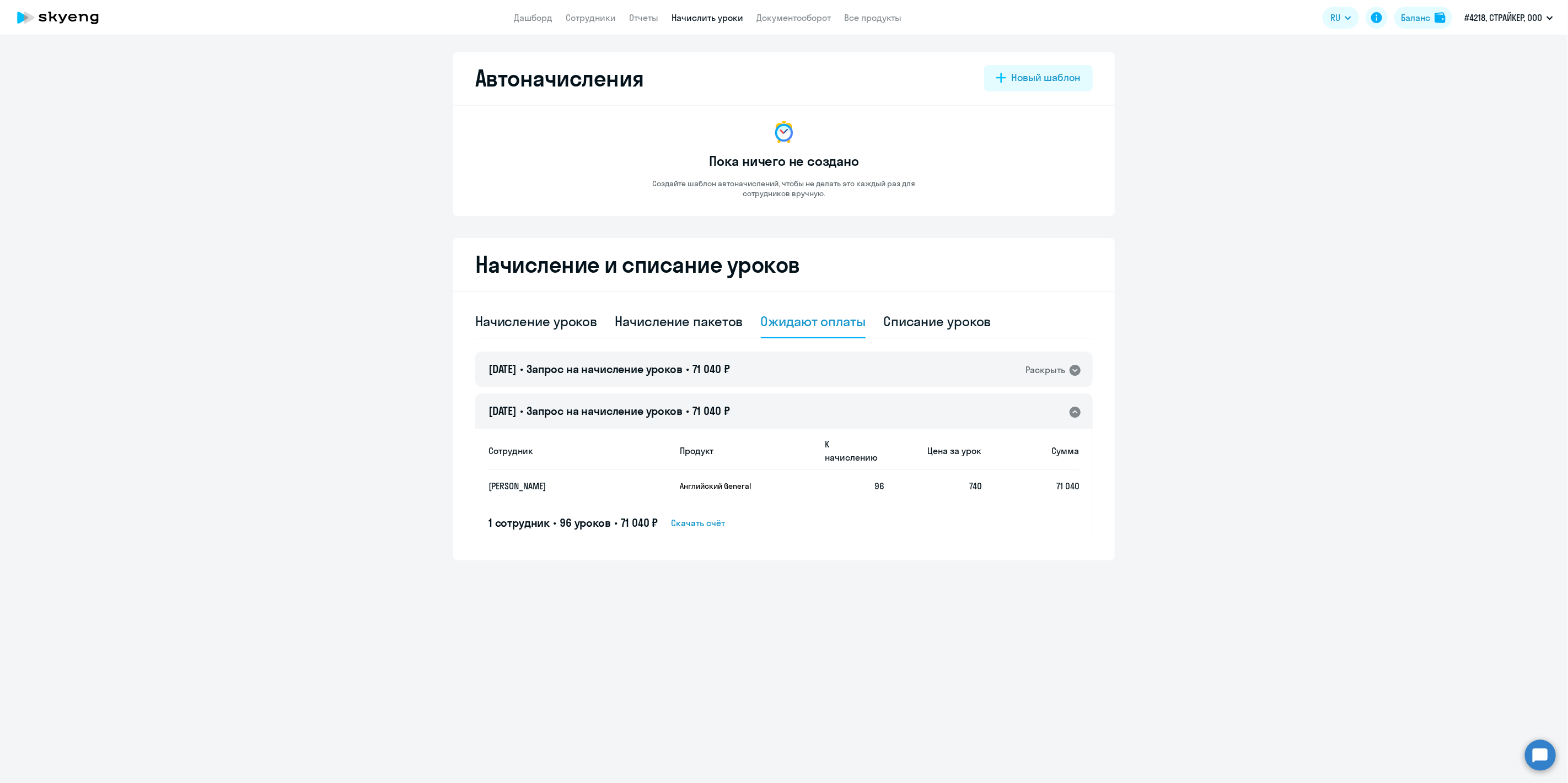
click at [1078, 415] on icon at bounding box center [1075, 413] width 11 height 11
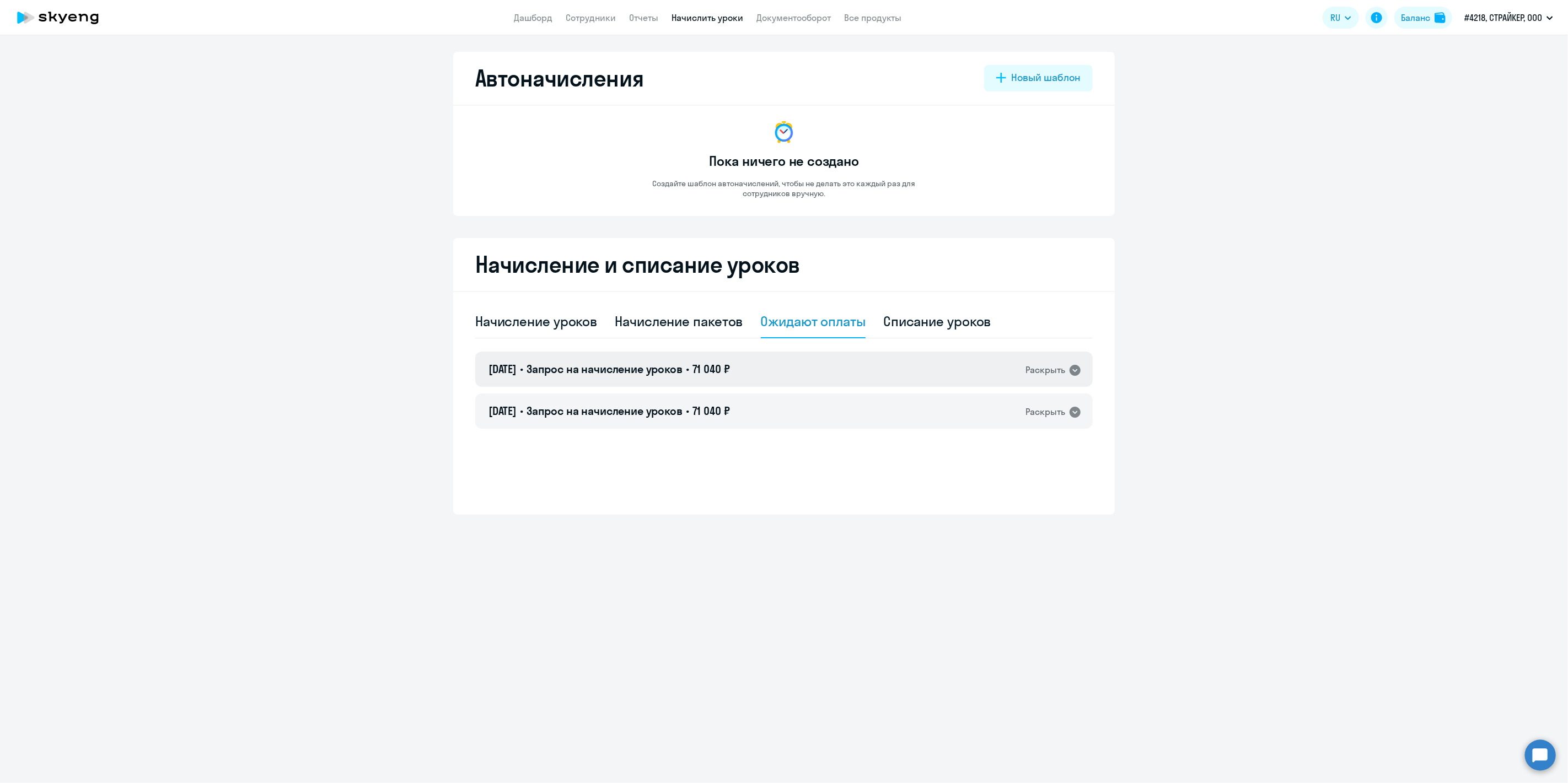
click at [1073, 373] on icon at bounding box center [1075, 371] width 11 height 11
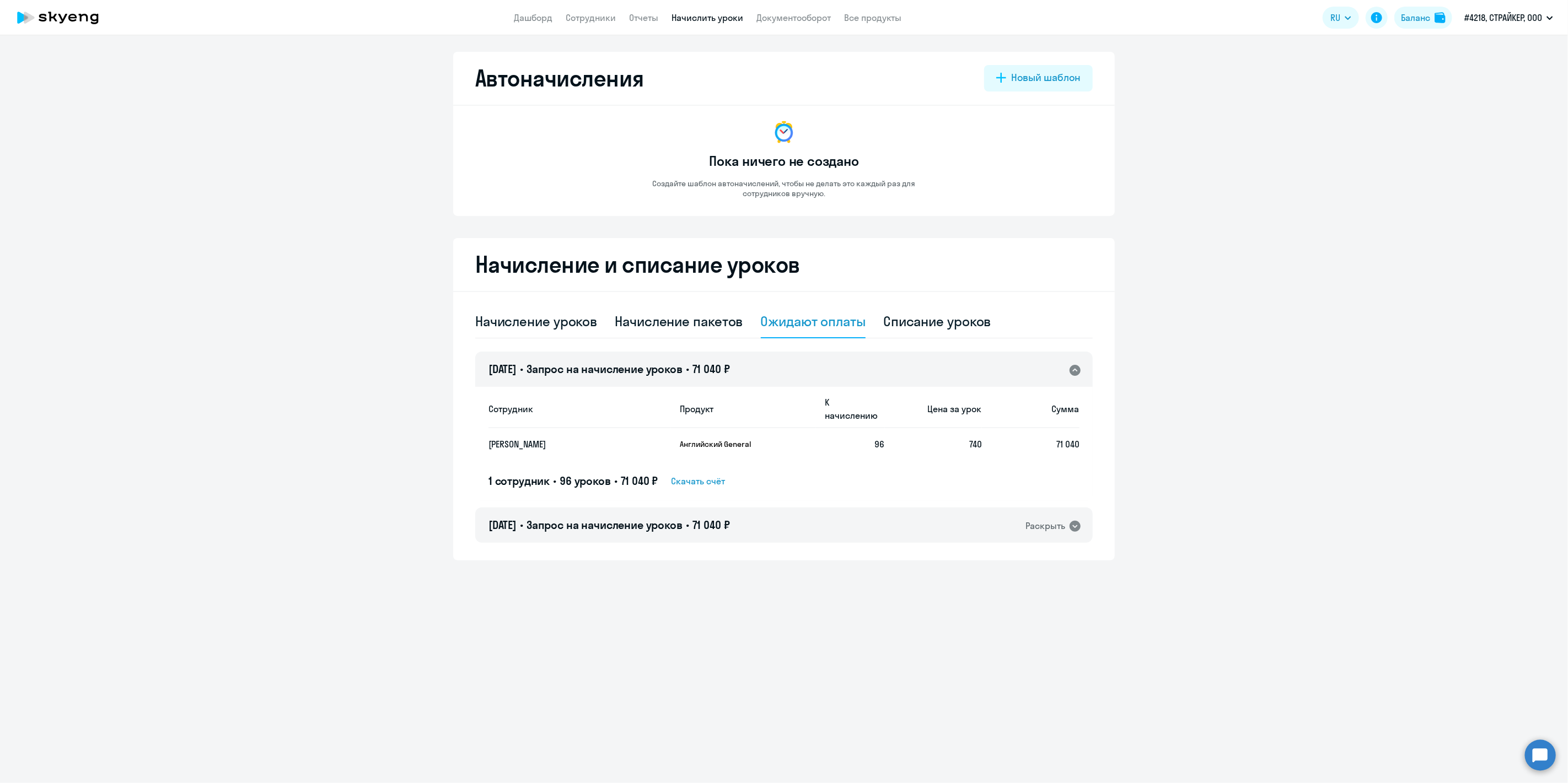
click at [718, 475] on span "Скачать счёт" at bounding box center [699, 481] width 54 height 13
